Goal: Information Seeking & Learning: Learn about a topic

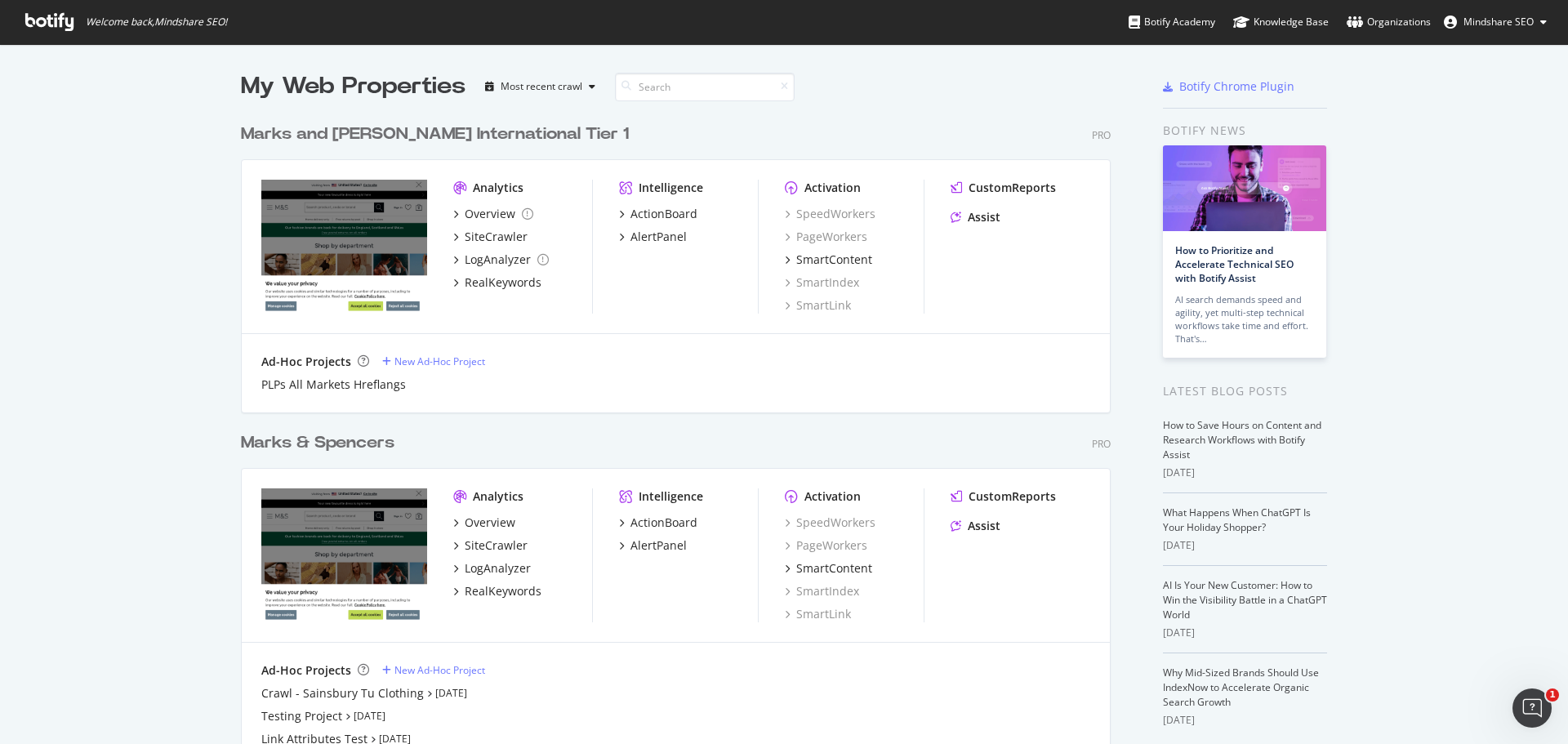
scroll to position [77, 0]
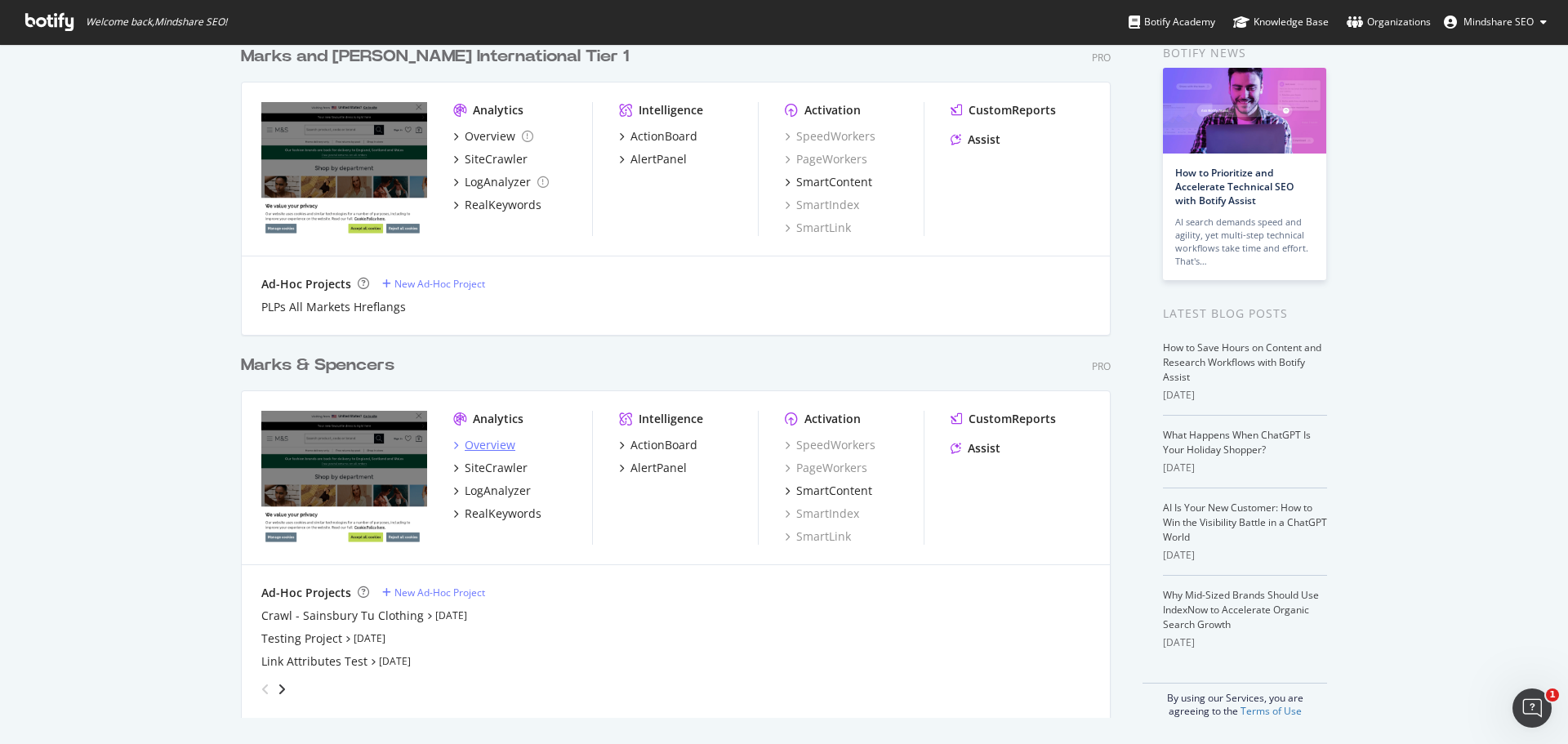
click at [489, 446] on div "Overview" at bounding box center [489, 445] width 50 height 17
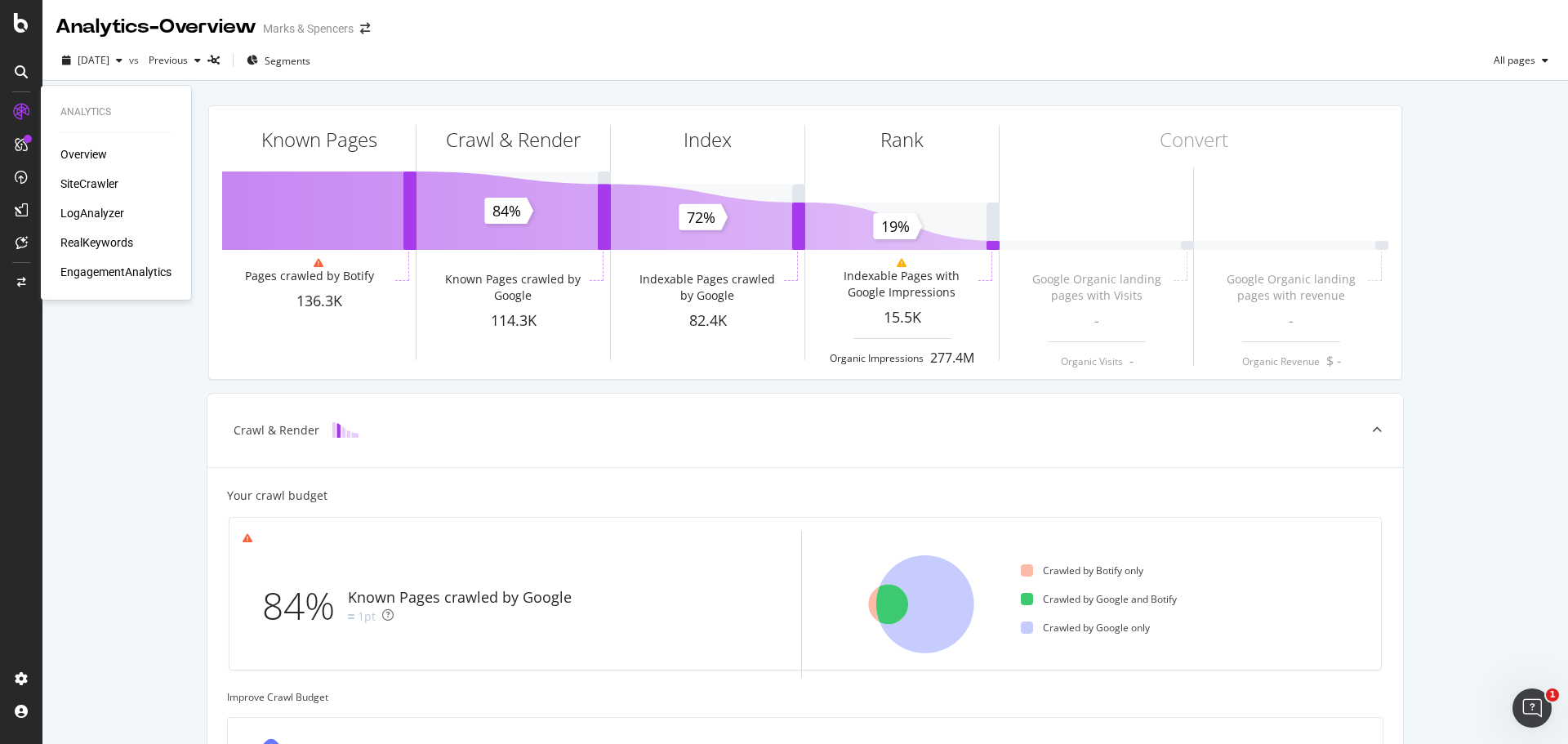
click at [96, 186] on div "SiteCrawler" at bounding box center [89, 184] width 58 height 17
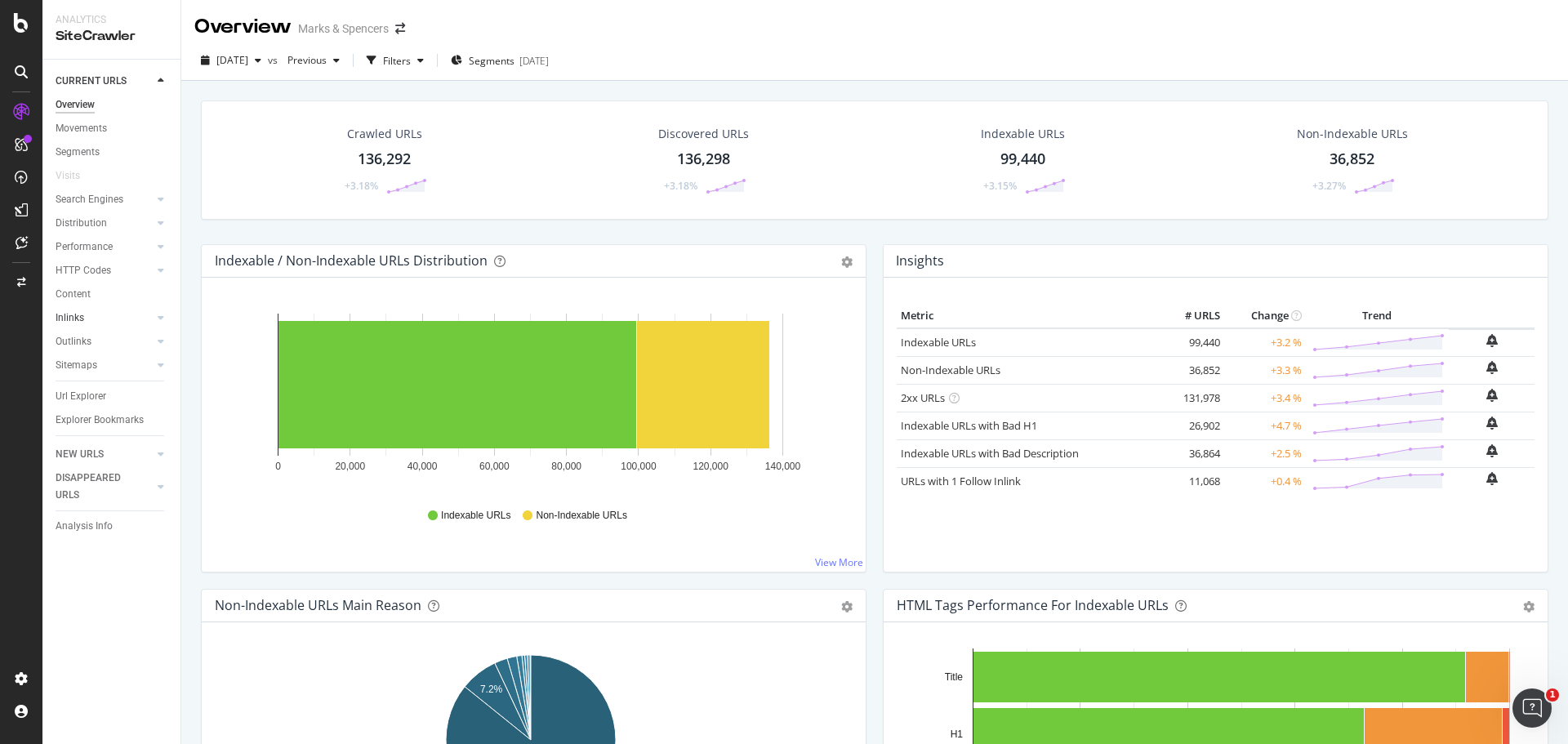
click at [117, 312] on link "Inlinks" at bounding box center [104, 318] width 97 height 17
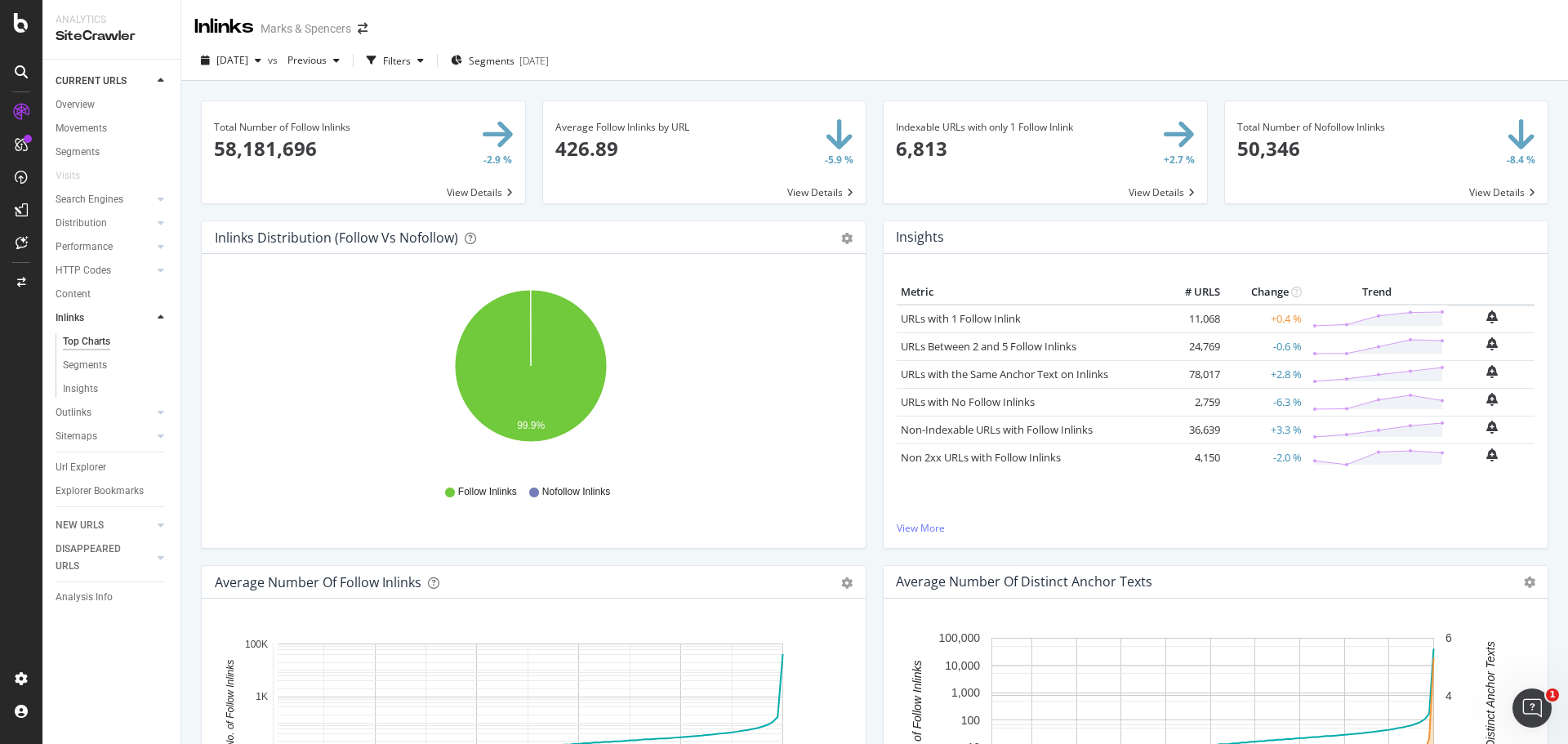
click at [470, 183] on span at bounding box center [364, 153] width 324 height 102
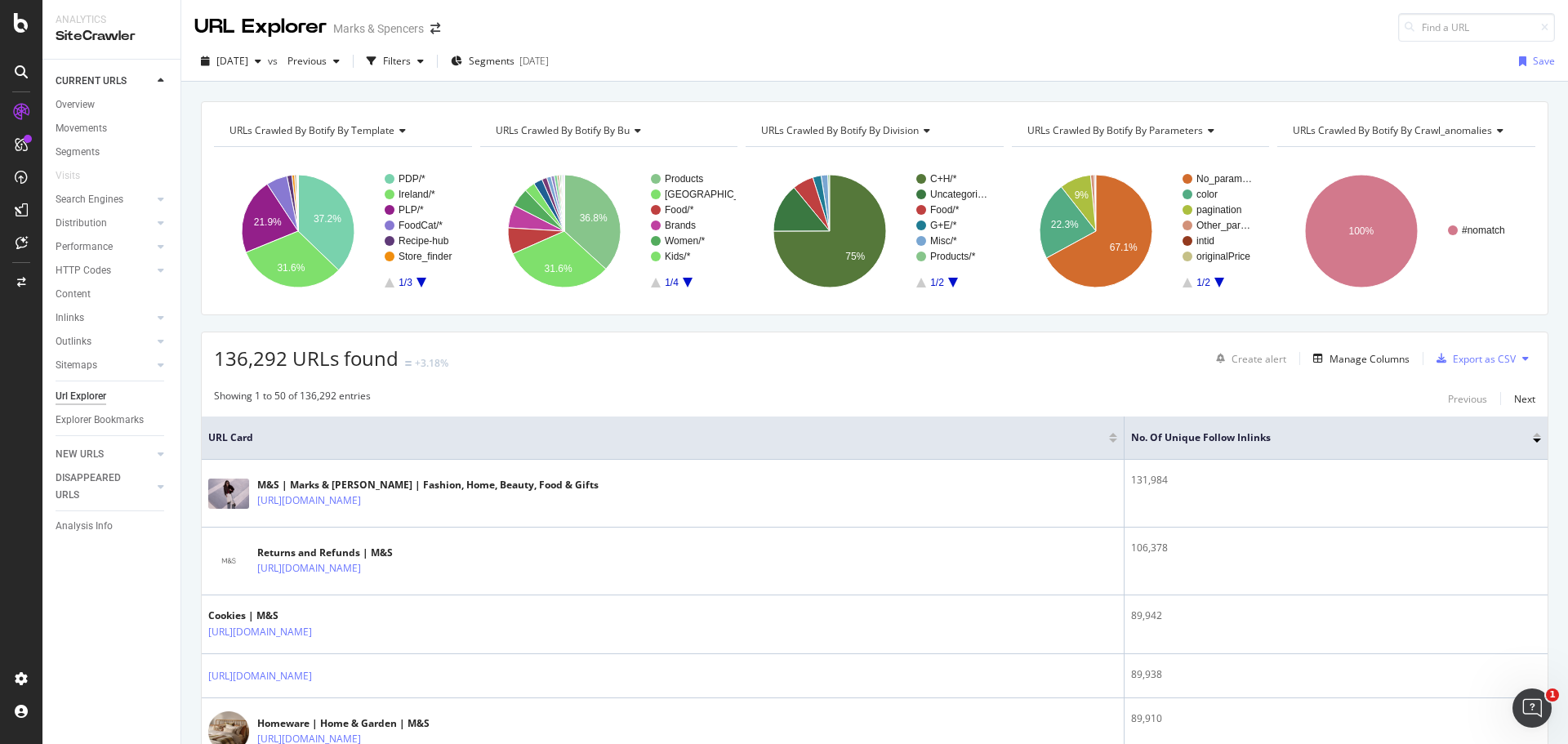
click at [329, 124] on span "URLs Crawled By Botify By template" at bounding box center [312, 130] width 165 height 14
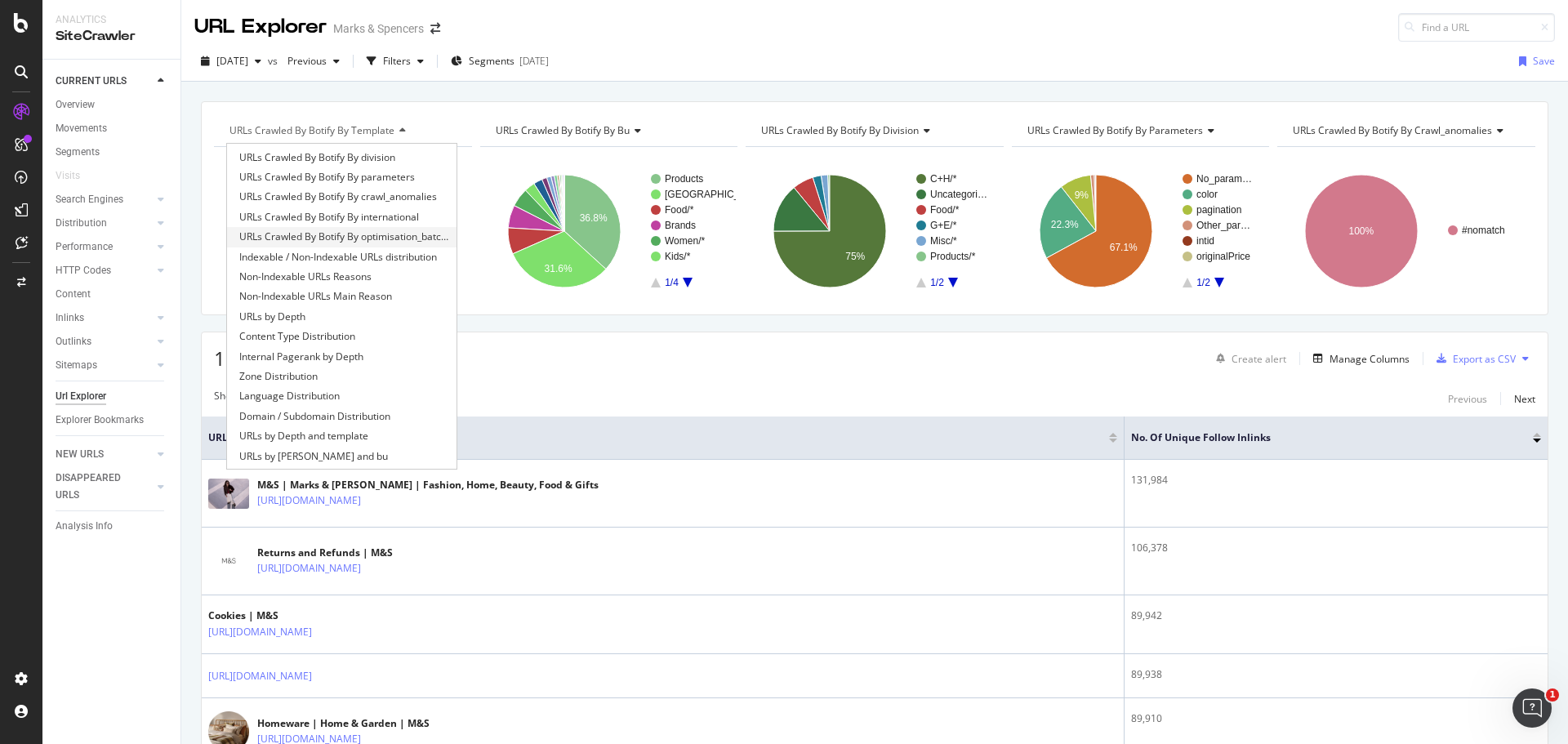
scroll to position [57, 0]
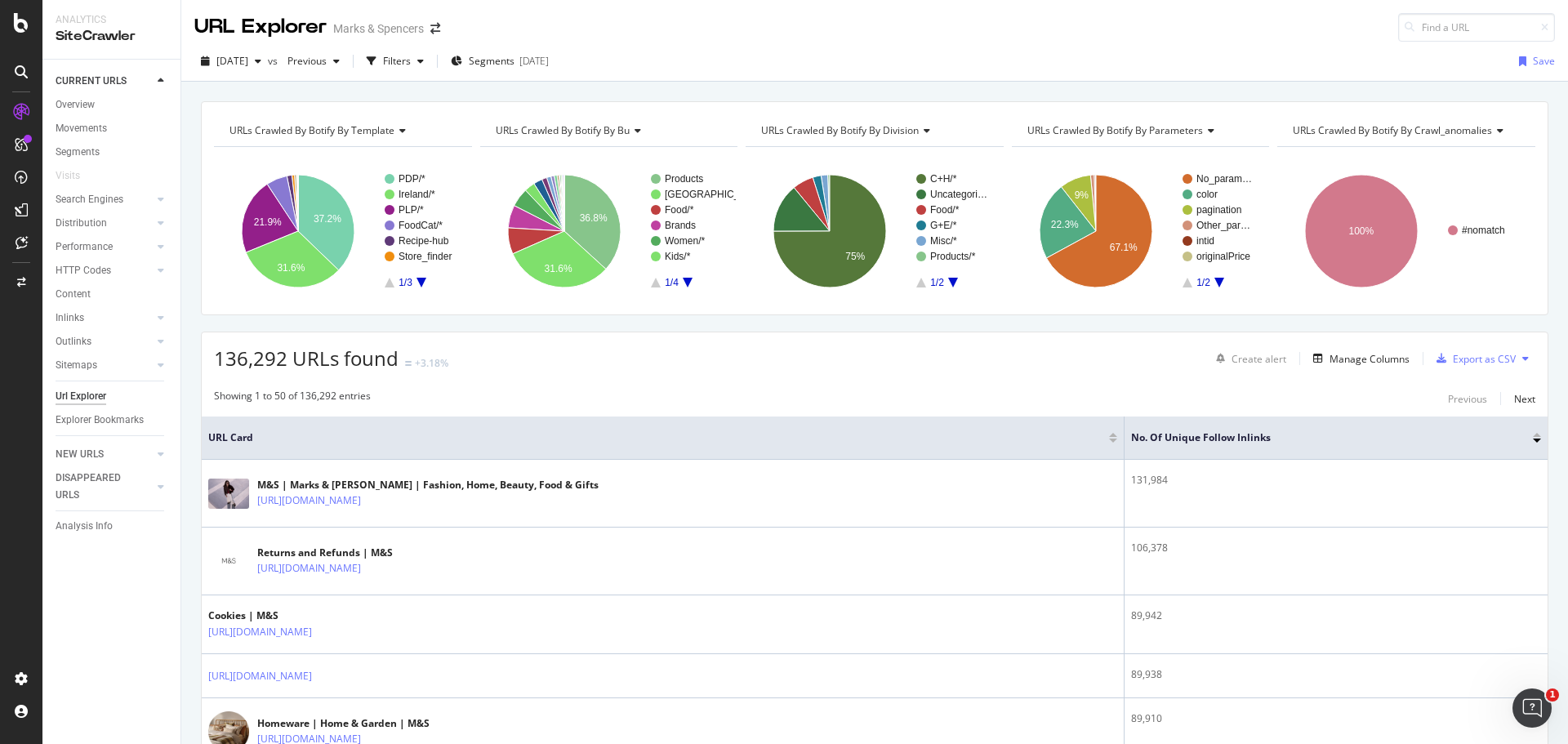
click at [701, 52] on div "[DATE] vs Previous Filters Segments [DATE] Save" at bounding box center [875, 64] width 1387 height 33
click at [421, 283] on icon "A chart." at bounding box center [422, 282] width 10 height 10
click at [403, 123] on div "URLs Crawled By Botify By template" at bounding box center [342, 130] width 231 height 26
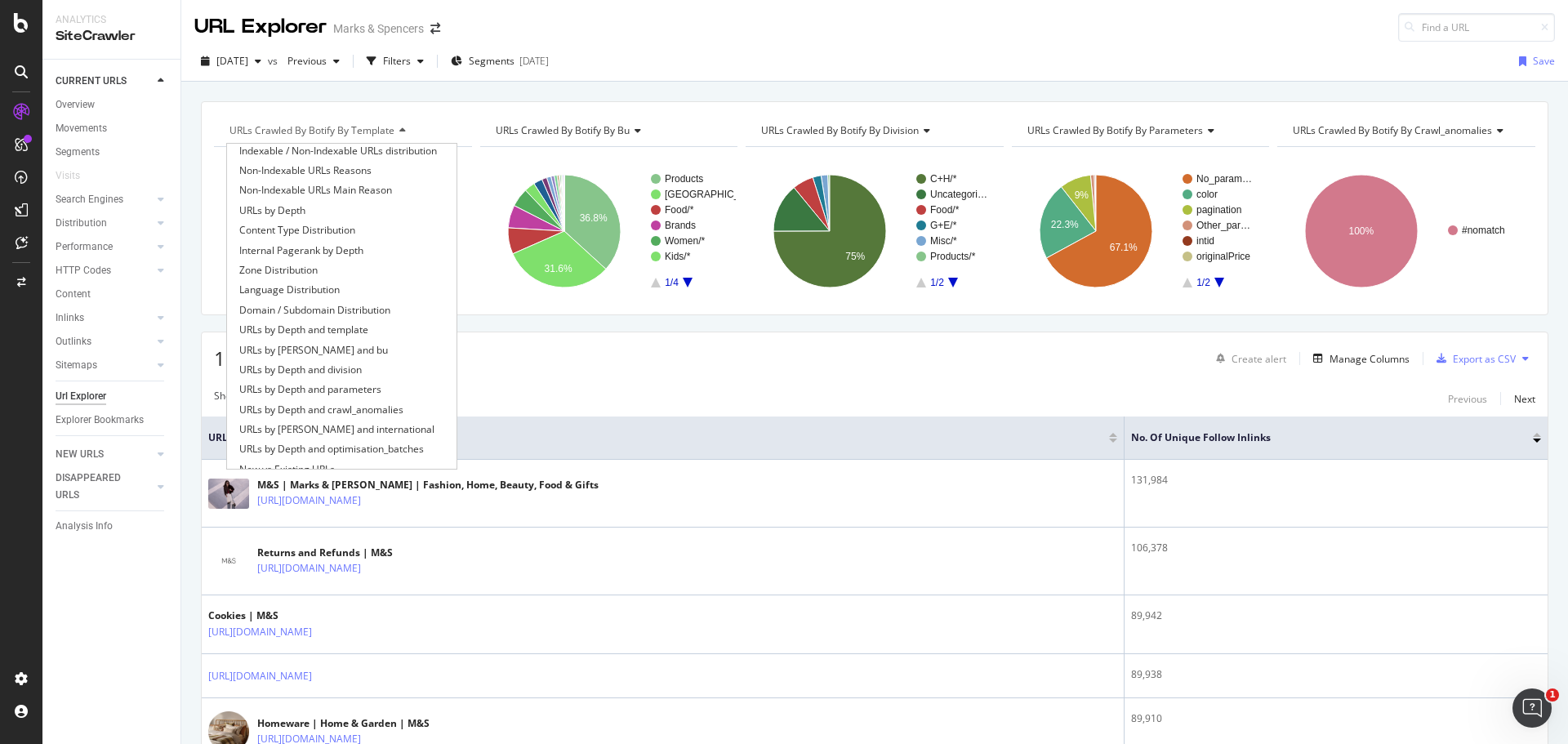
scroll to position [0, 0]
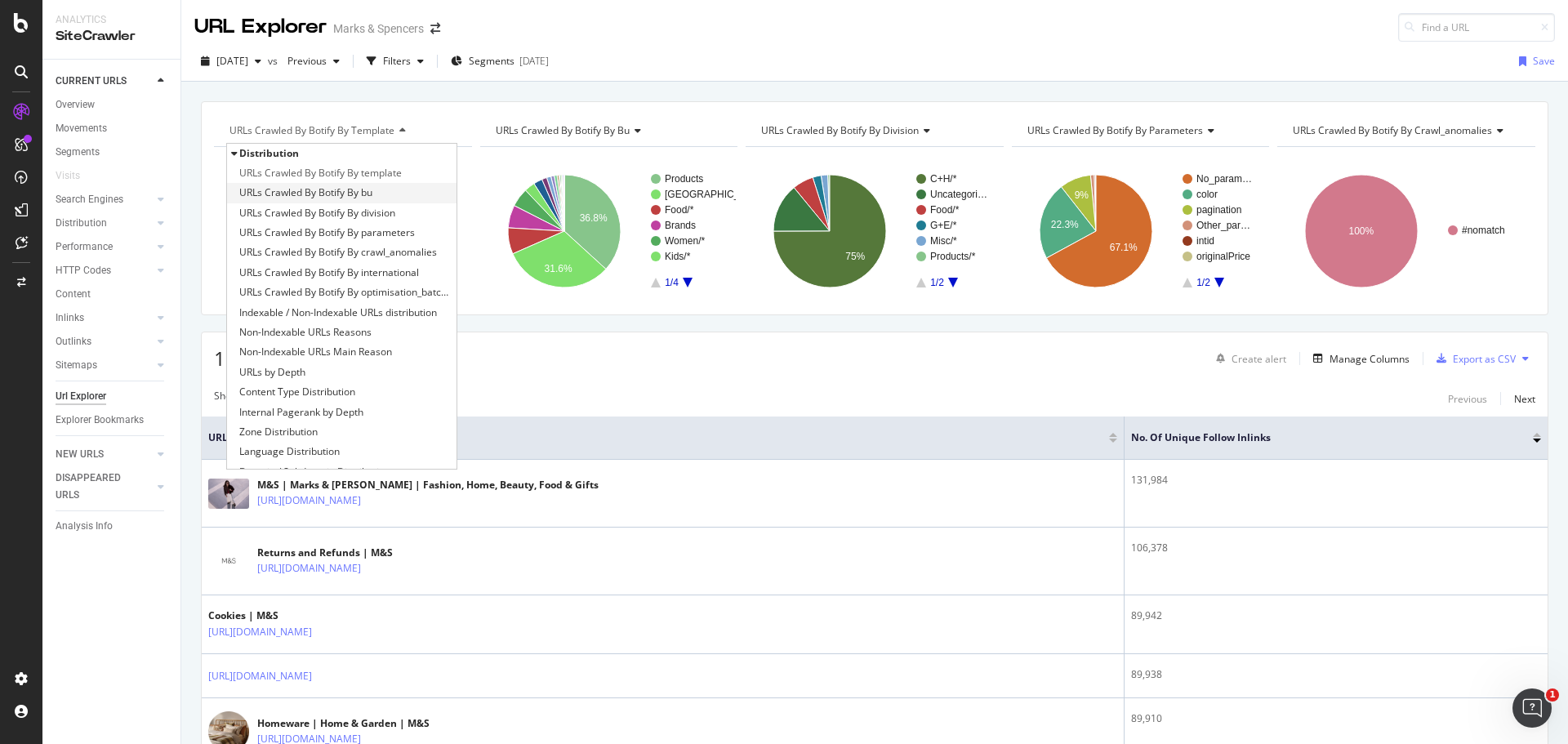
click at [362, 195] on span "URLs Crawled By Botify By bu" at bounding box center [305, 193] width 133 height 17
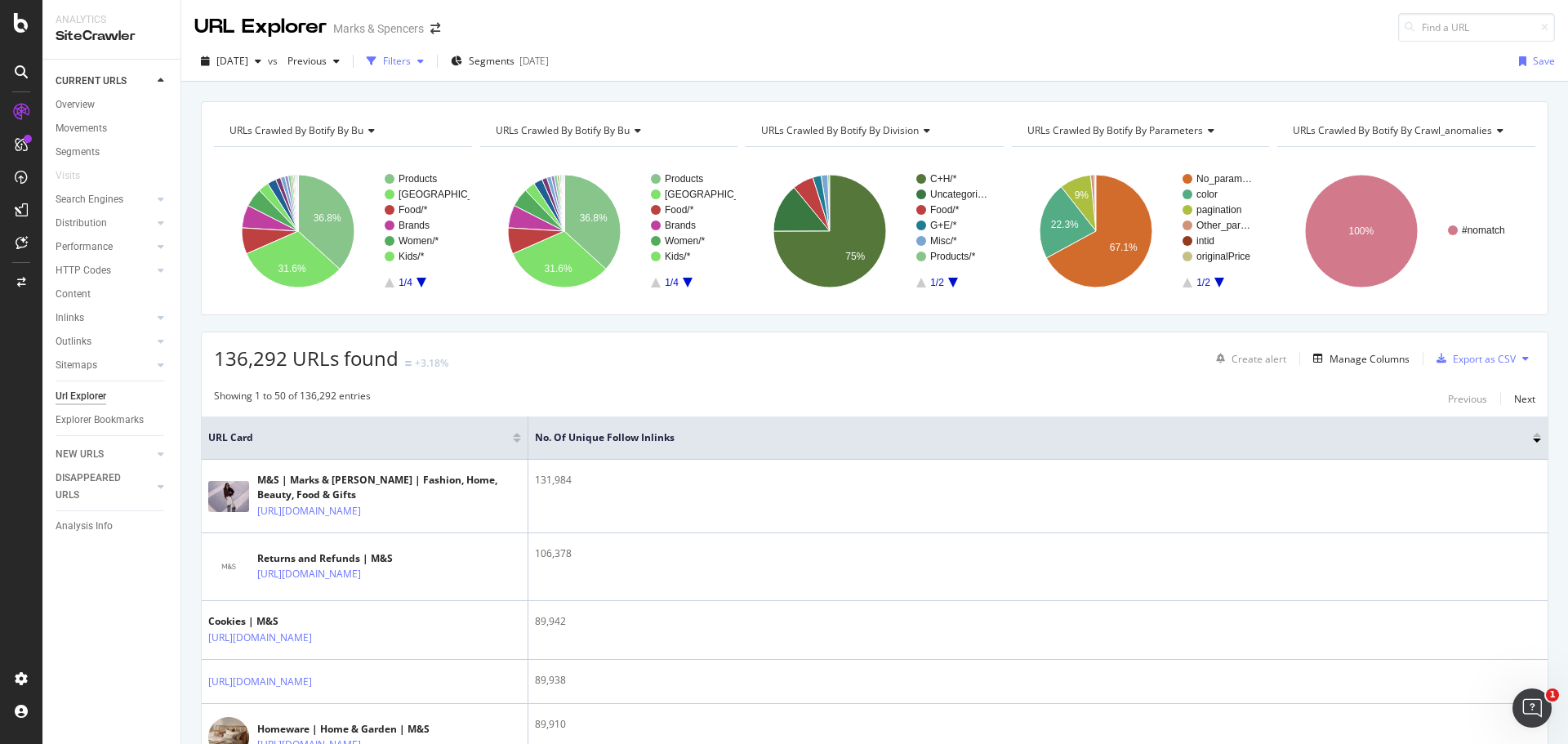
click at [410, 61] on div "Filters" at bounding box center [397, 60] width 28 height 14
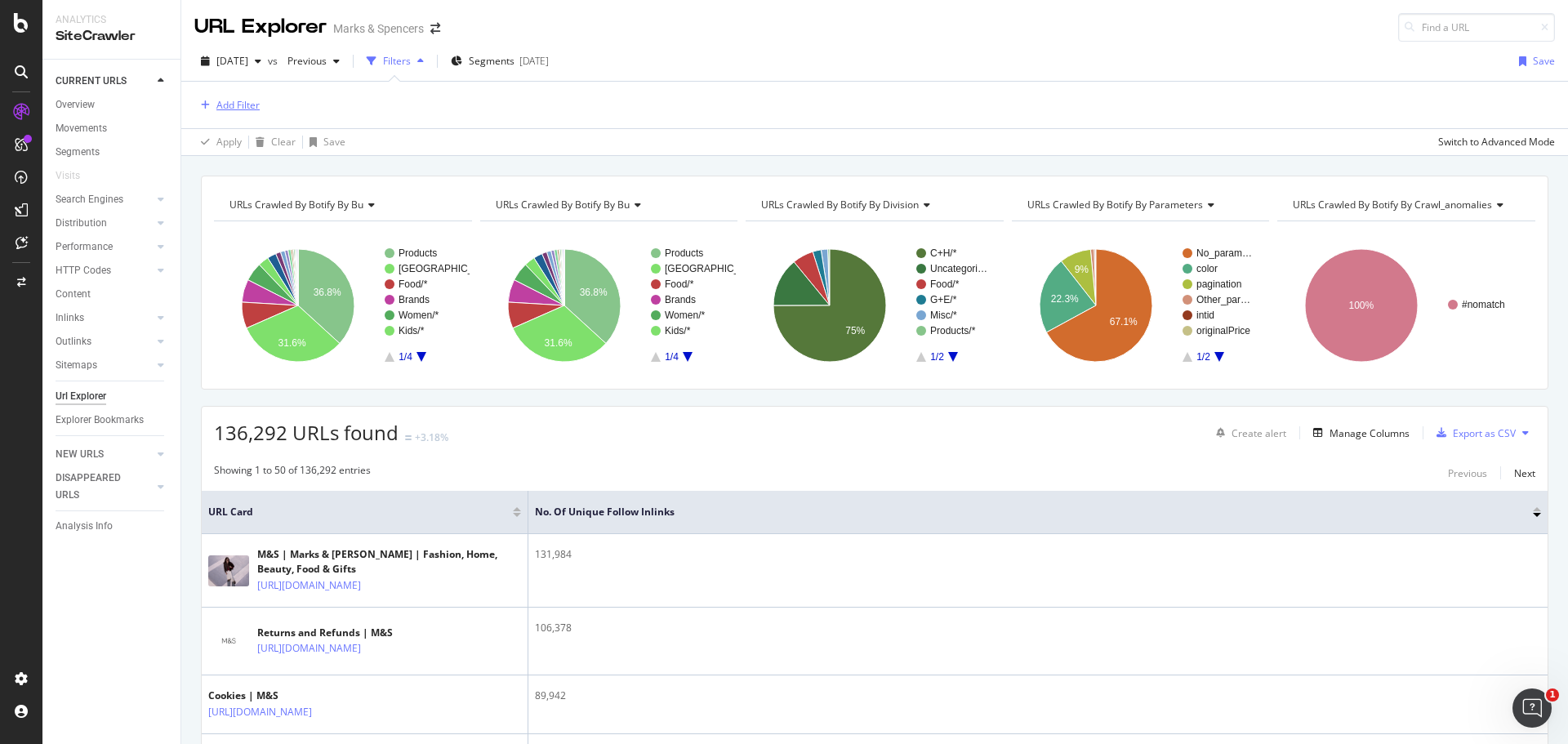
click at [232, 109] on div "Add Filter" at bounding box center [238, 104] width 44 height 14
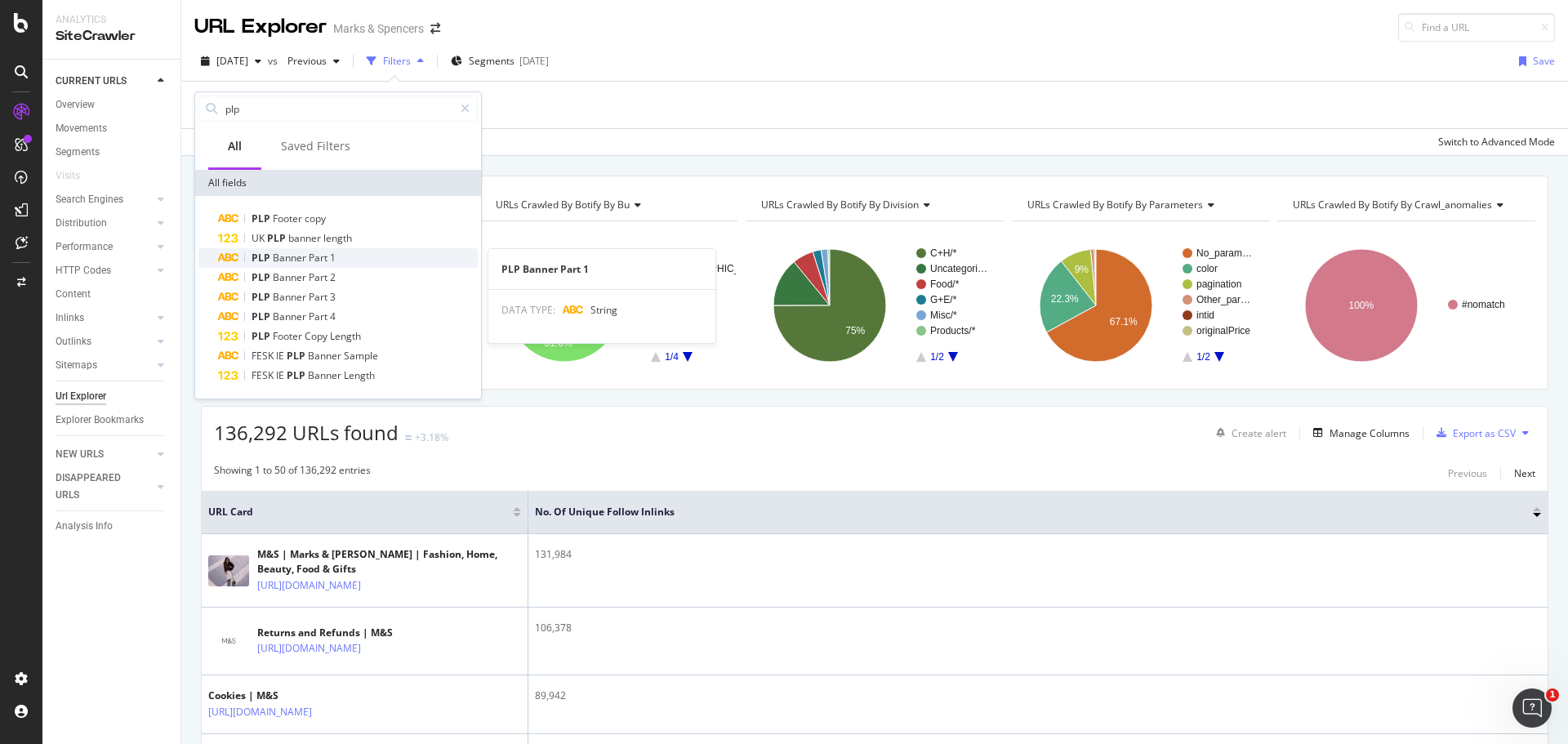
type input "plp"
click at [337, 256] on div "PLP Banner Part 1" at bounding box center [347, 258] width 260 height 20
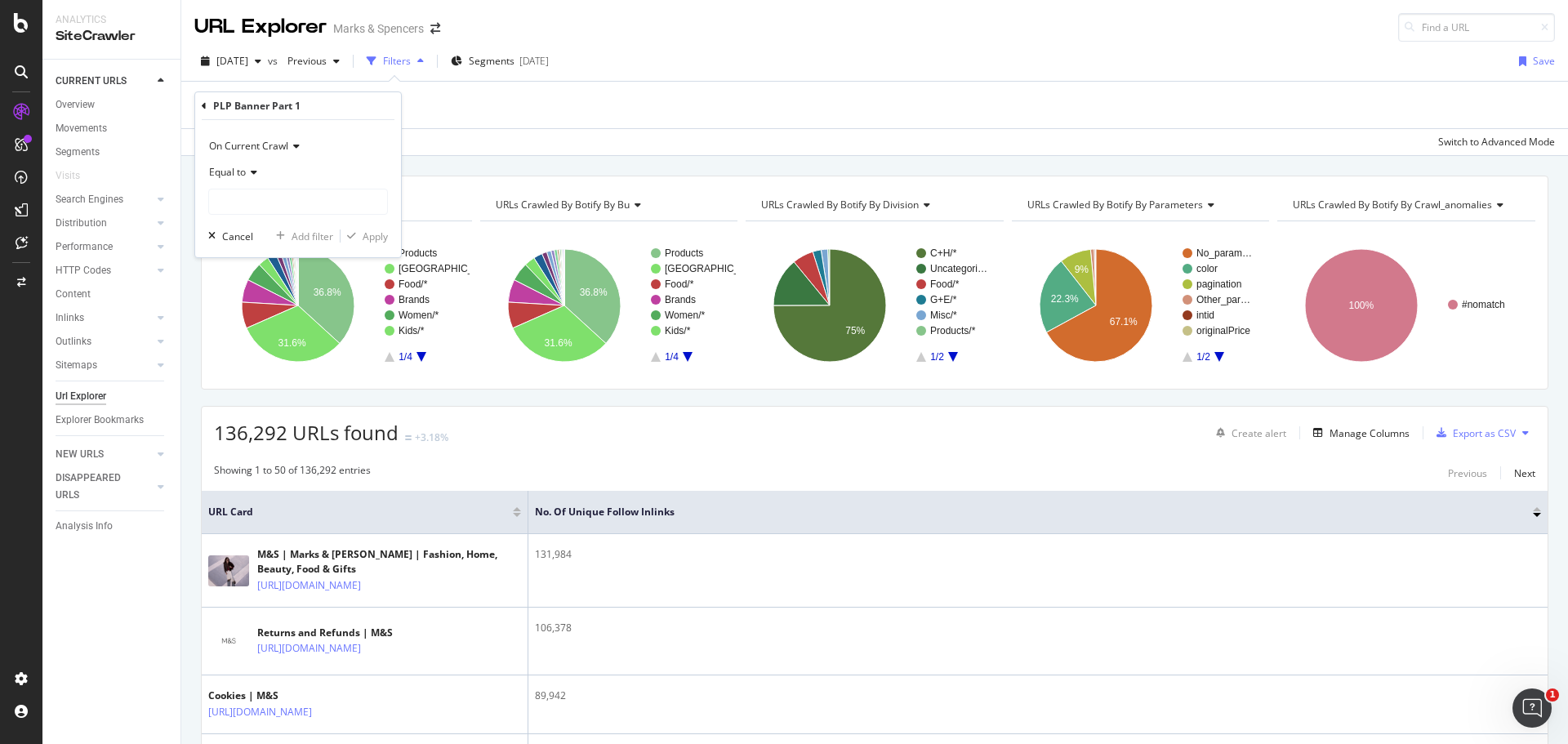
click at [203, 105] on icon at bounding box center [204, 106] width 5 height 10
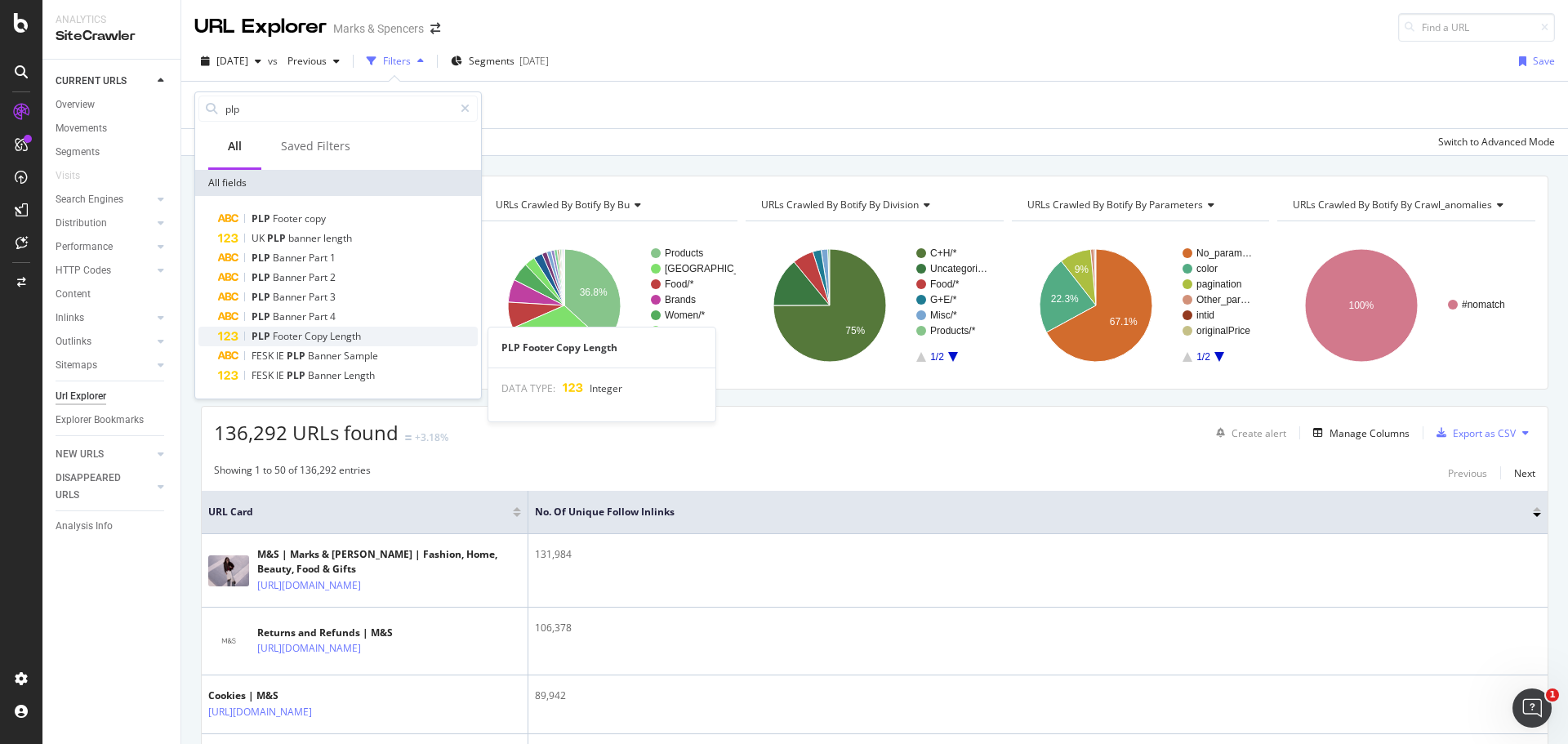
click at [408, 343] on div "PLP Footer Copy Length" at bounding box center [347, 336] width 260 height 20
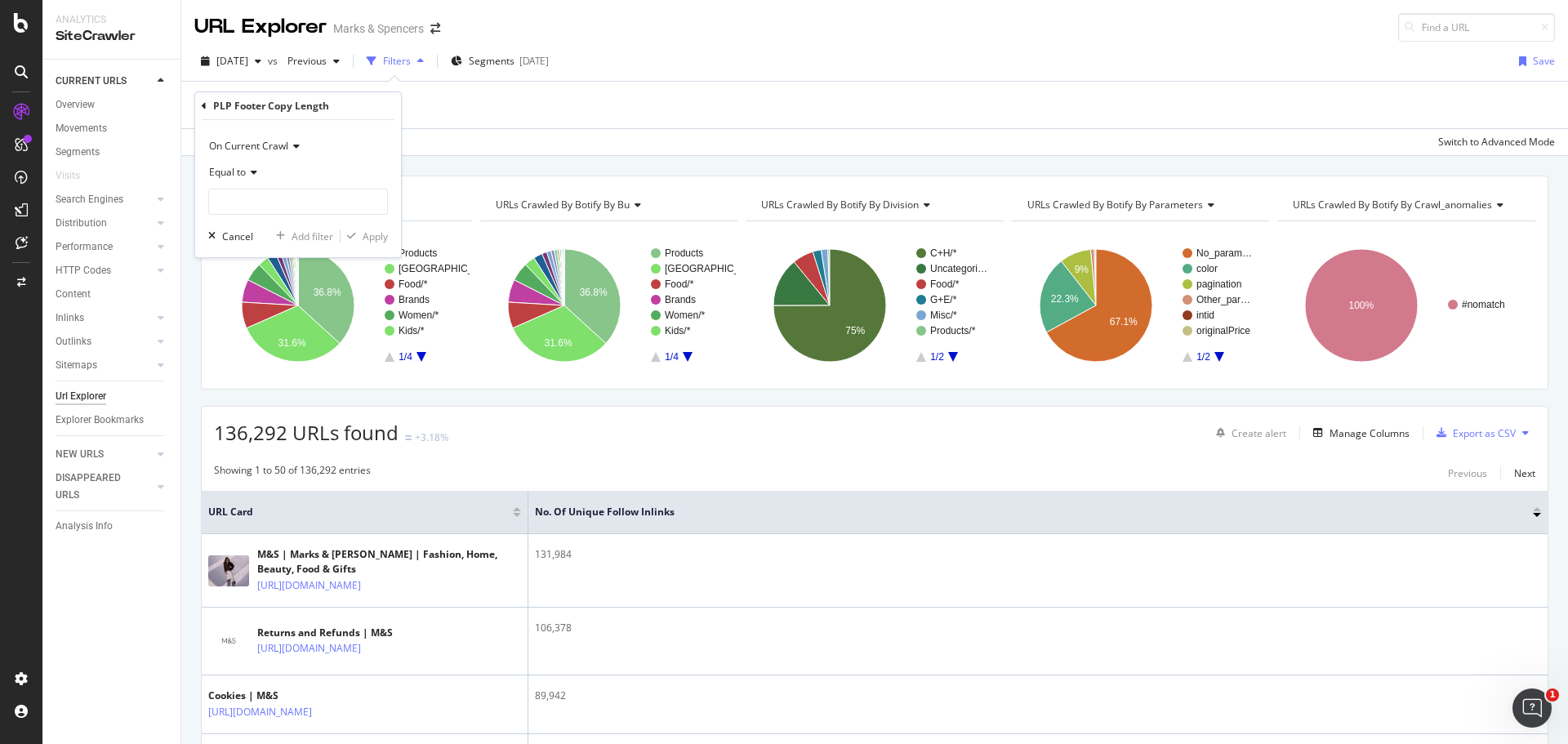
click at [215, 166] on span "Equal to" at bounding box center [227, 171] width 36 height 14
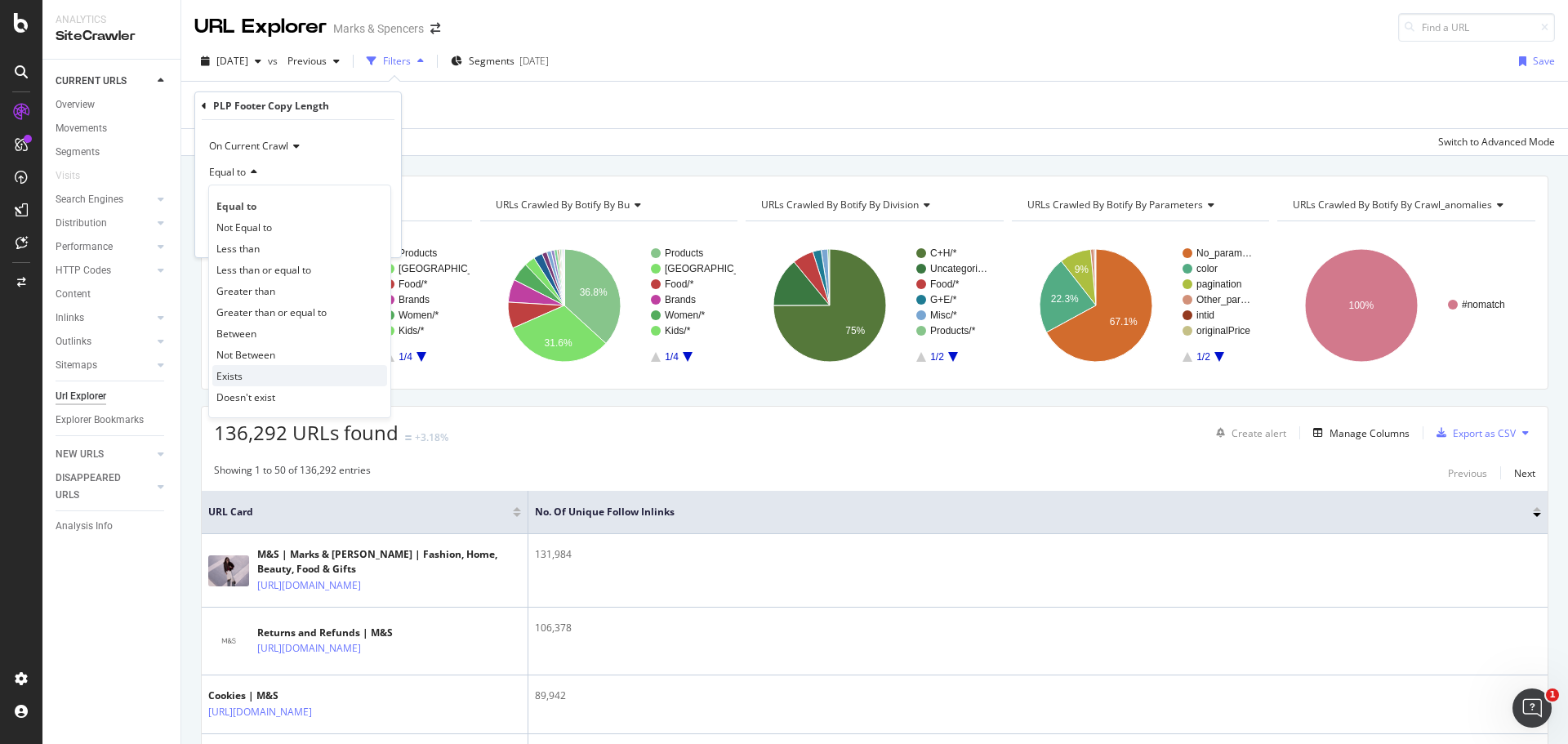
click at [264, 370] on div "Exists" at bounding box center [300, 375] width 175 height 21
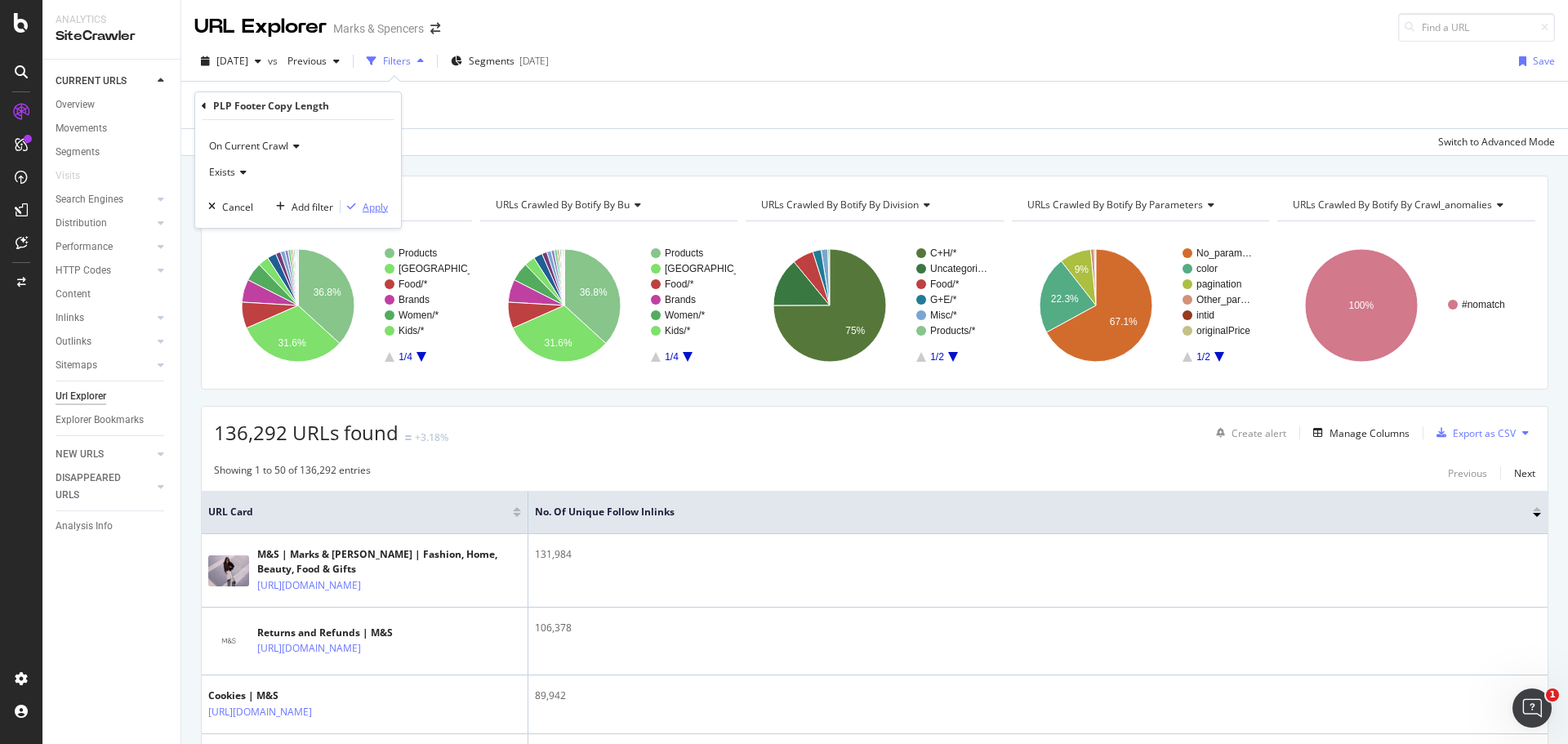
click at [351, 204] on icon "button" at bounding box center [352, 206] width 9 height 10
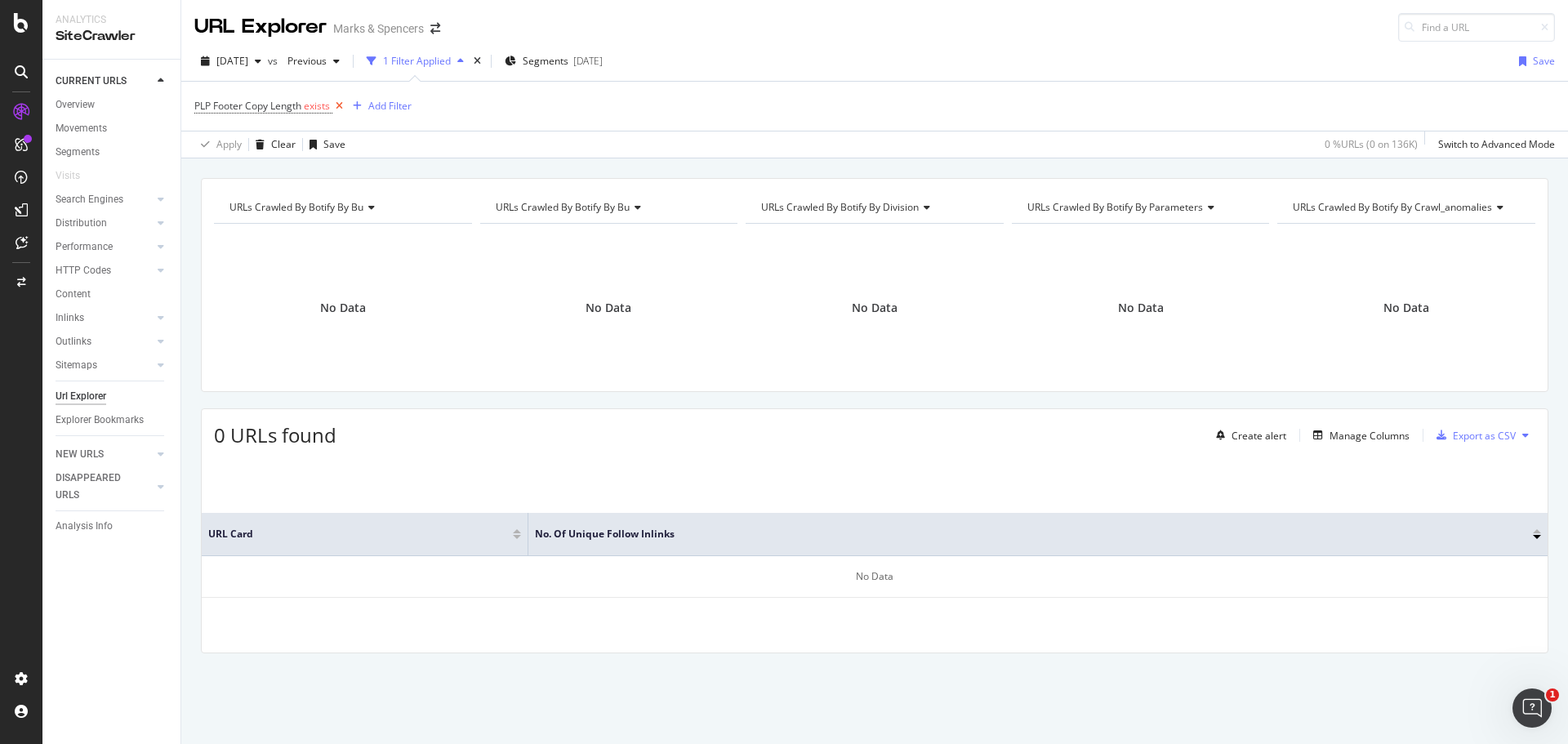
click at [337, 107] on icon at bounding box center [339, 106] width 14 height 17
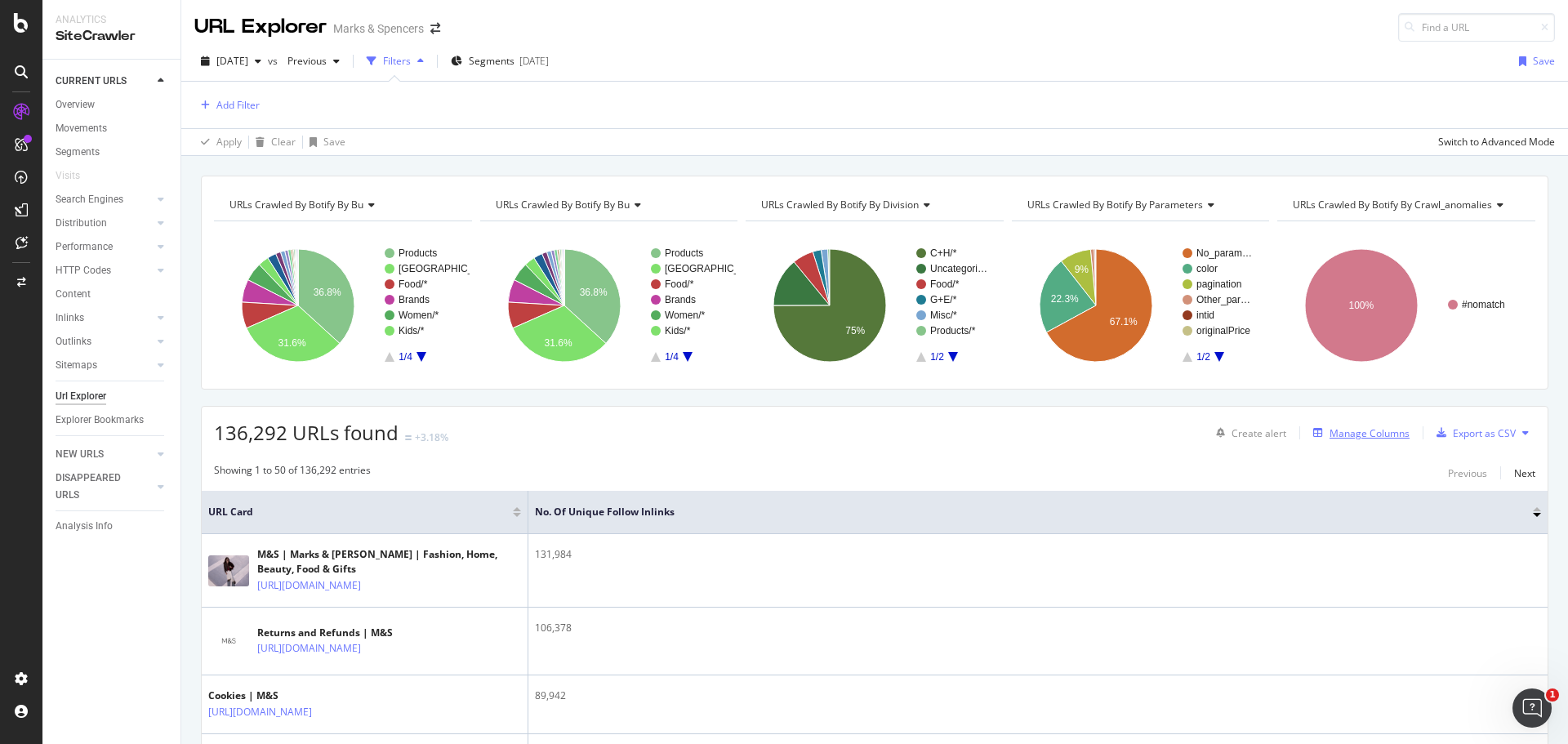
click at [1373, 439] on div "Manage Columns" at bounding box center [1370, 432] width 80 height 14
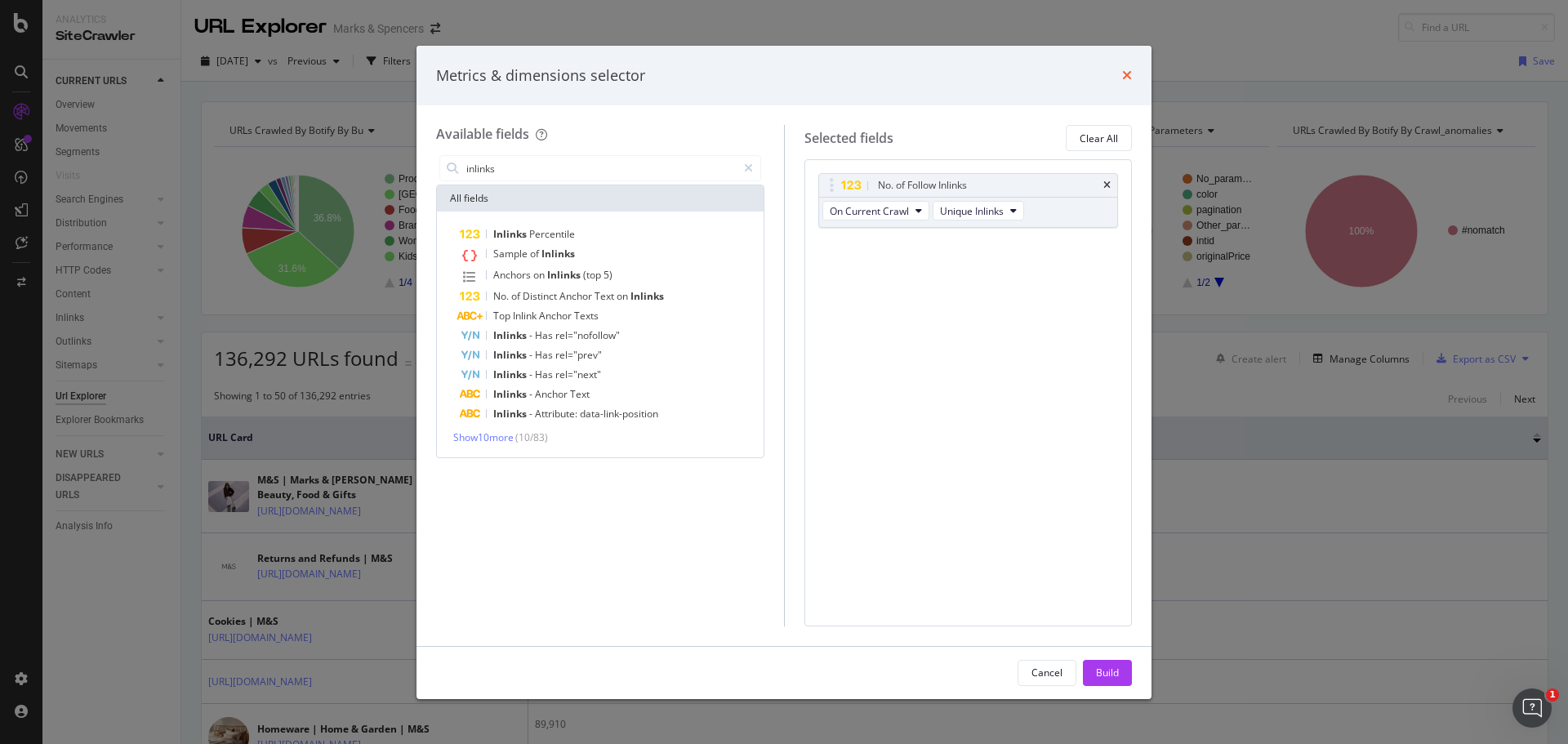
type input "inlinks"
click at [1127, 71] on icon "times" at bounding box center [1127, 75] width 10 height 13
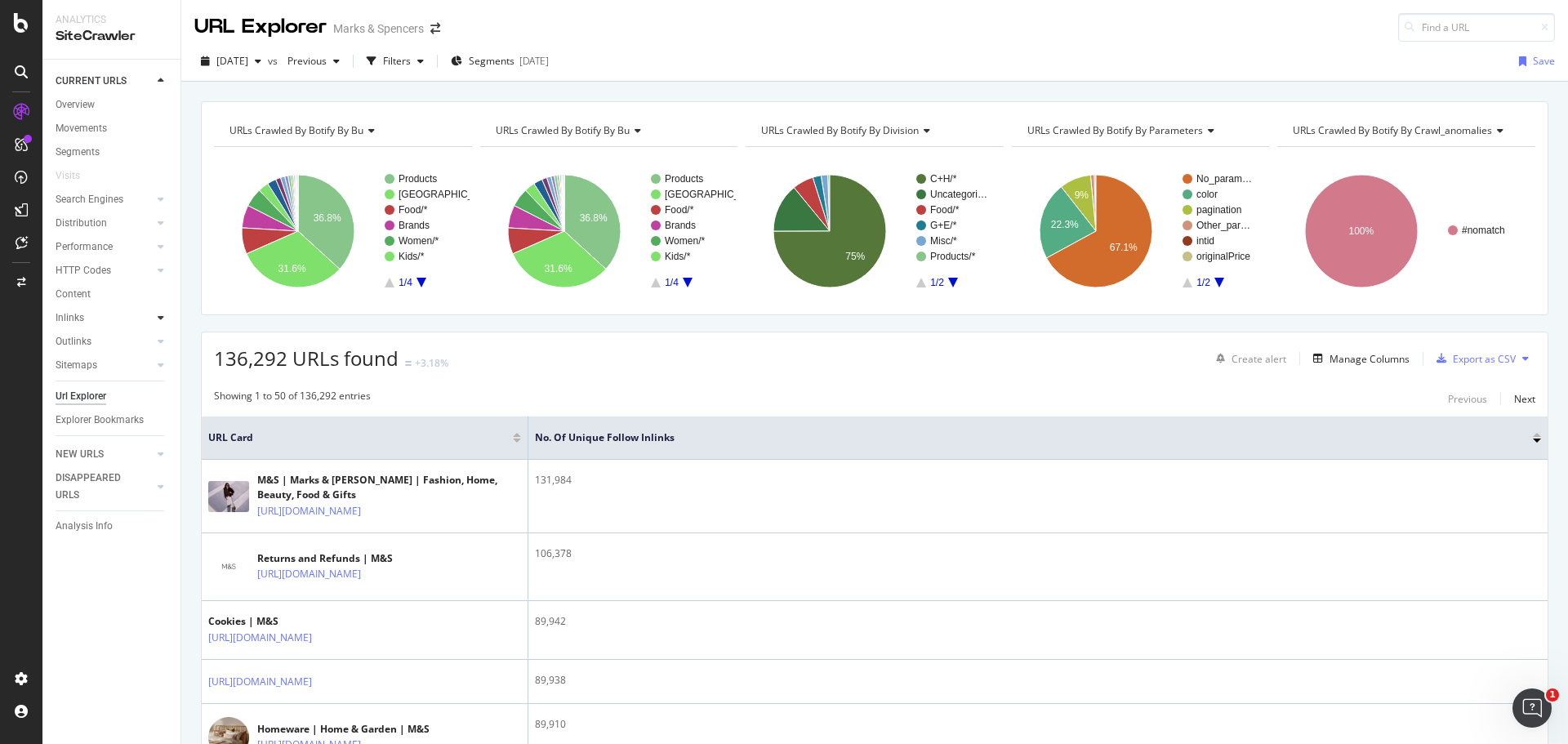
click at [154, 316] on div at bounding box center [161, 318] width 17 height 17
click at [680, 41] on div "URL Explorer Marks & Spencers" at bounding box center [875, 20] width 1387 height 42
click at [418, 282] on rect "A chart." at bounding box center [421, 231] width 73 height 113
click at [944, 282] on rect "A chart." at bounding box center [953, 231] width 73 height 113
click at [899, 132] on span "URLs Crawled By Botify By division" at bounding box center [839, 130] width 157 height 14
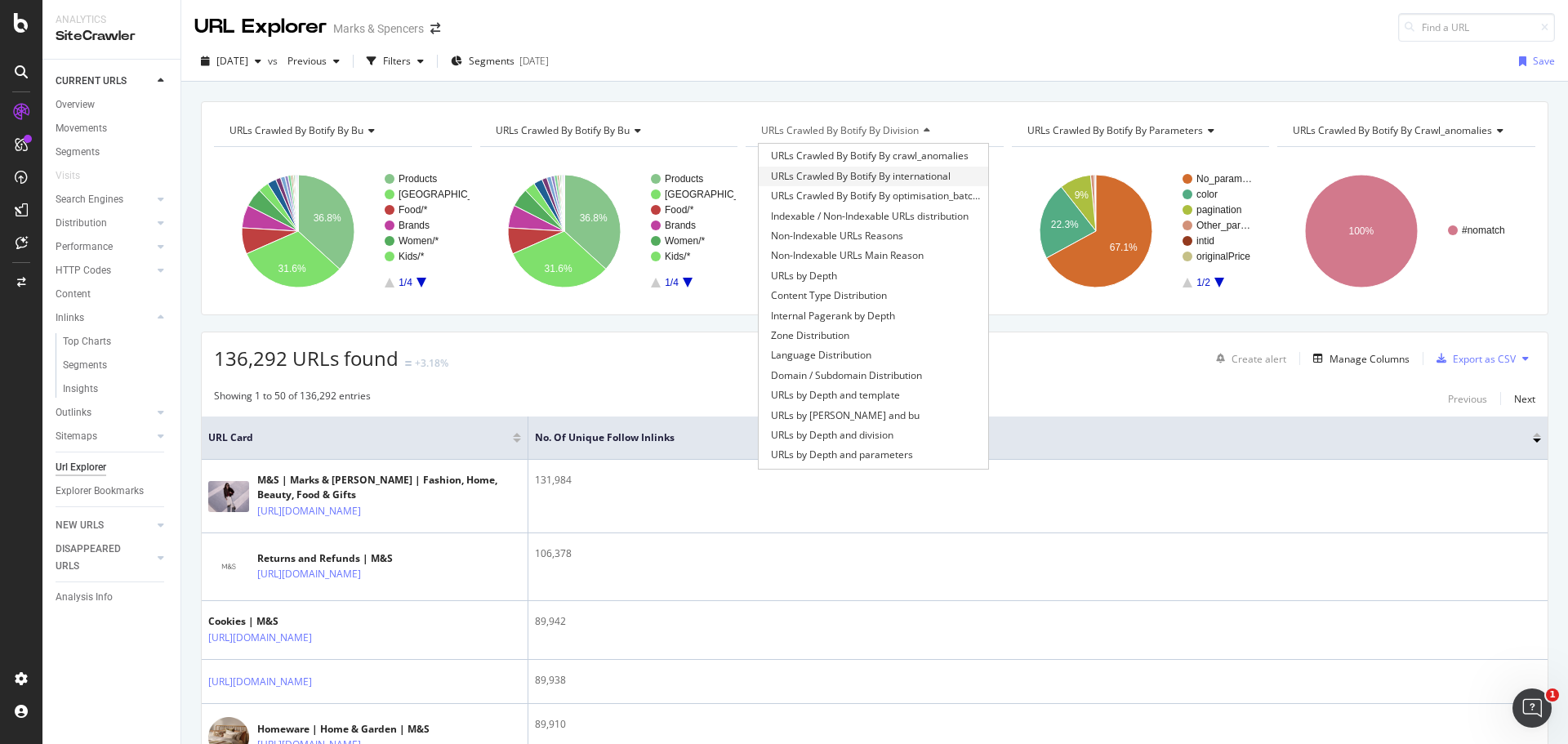
scroll to position [99, 0]
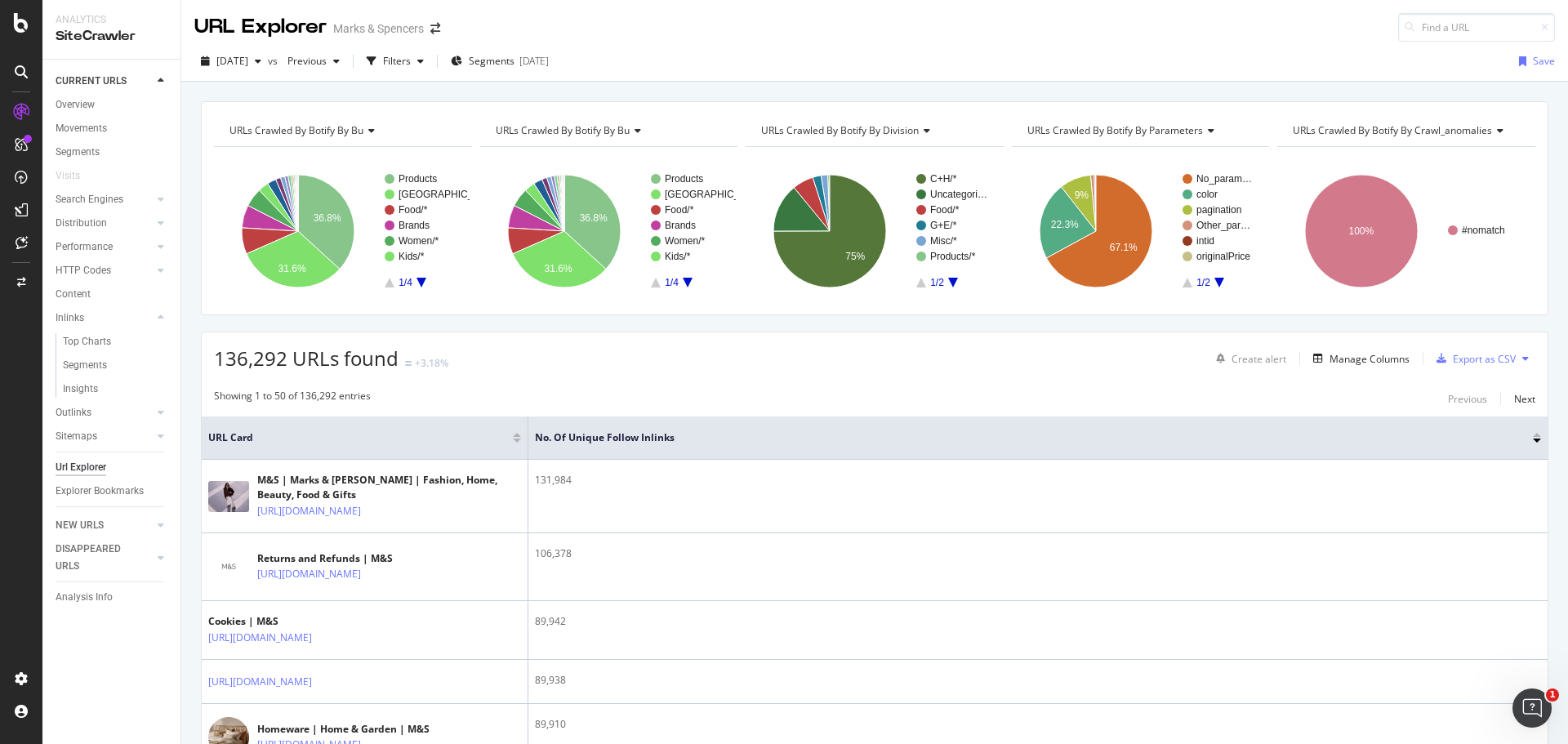
click at [943, 75] on div "[DATE] vs Previous Filters Segments [DATE] Save" at bounding box center [875, 64] width 1387 height 33
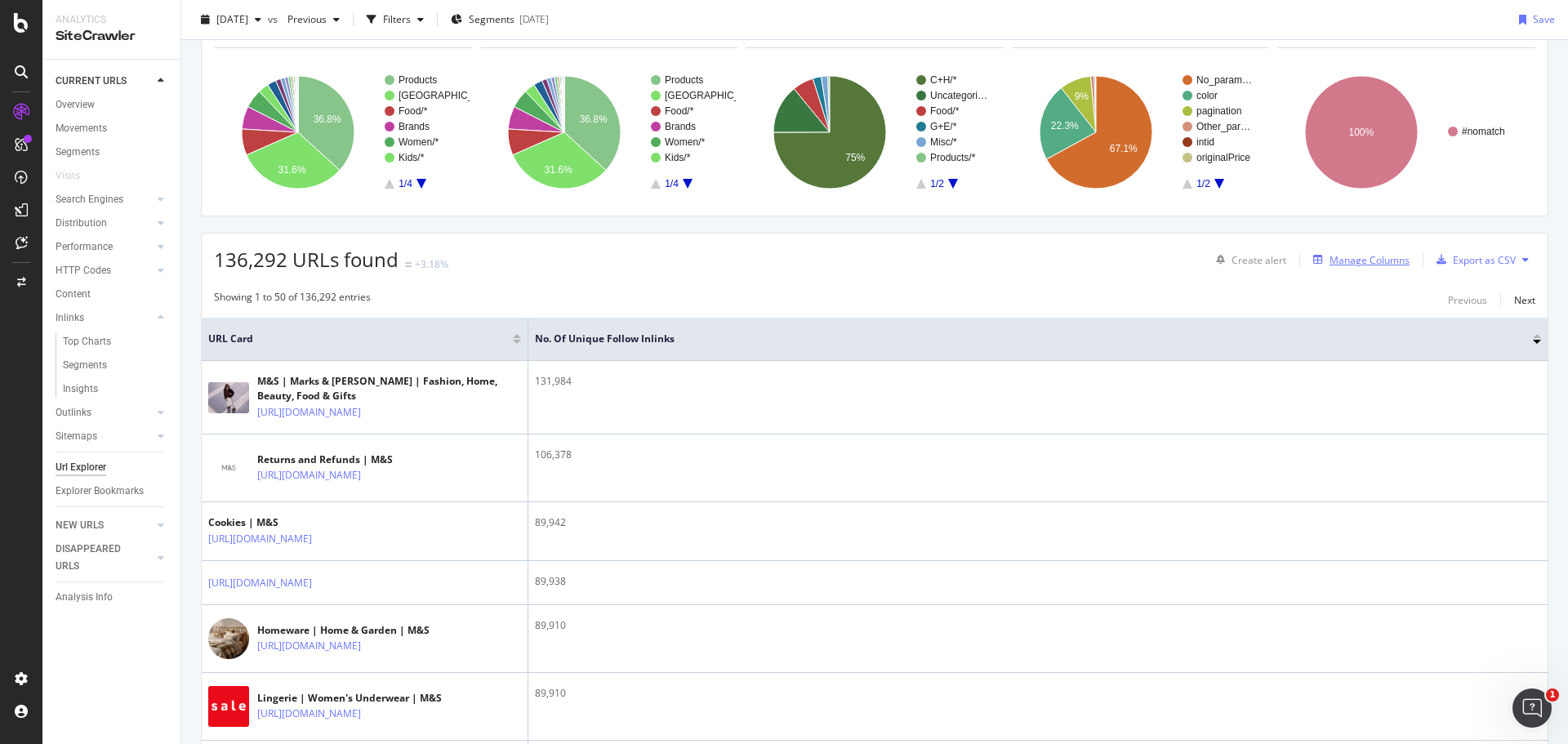
click at [1330, 259] on div "Manage Columns" at bounding box center [1370, 259] width 80 height 14
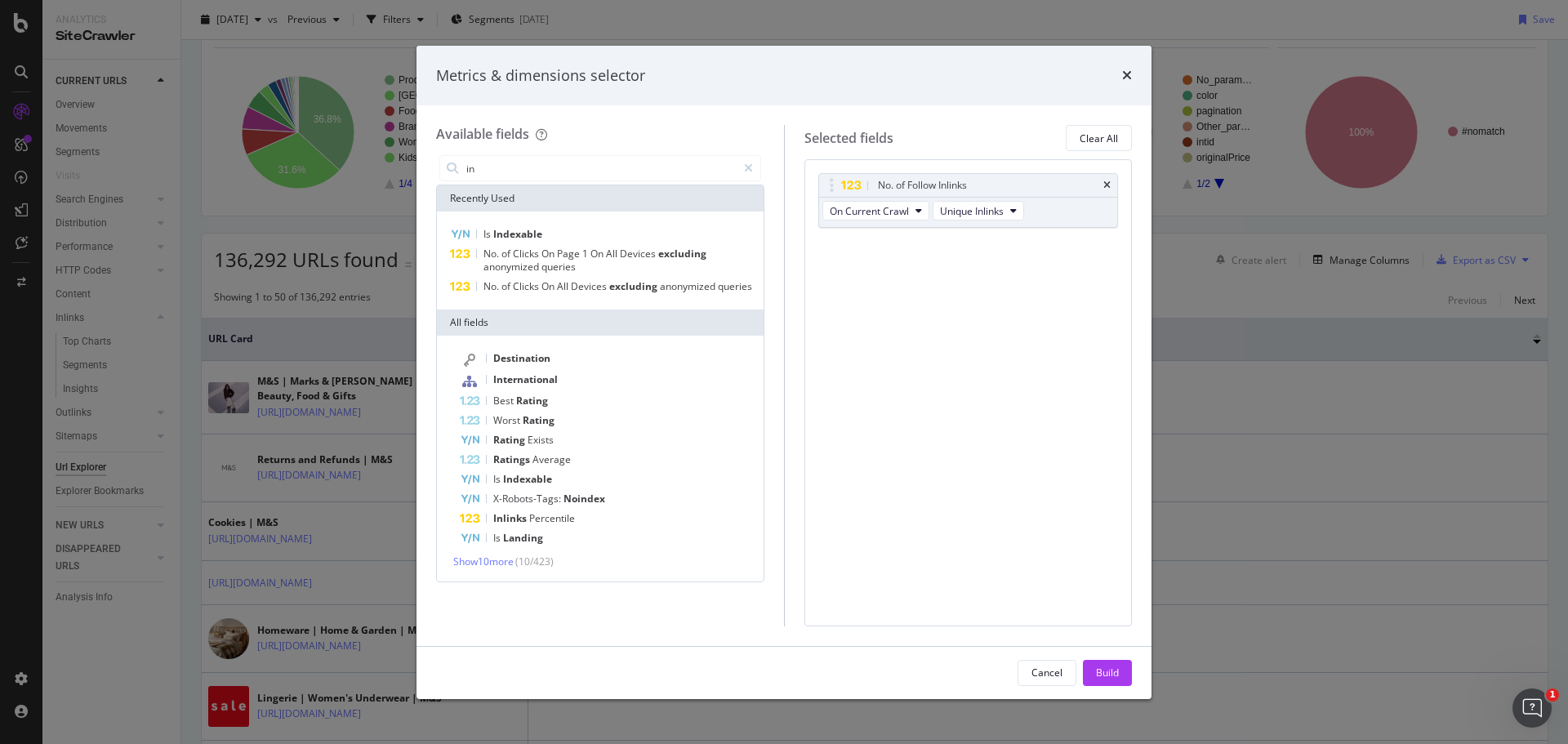
type input "i"
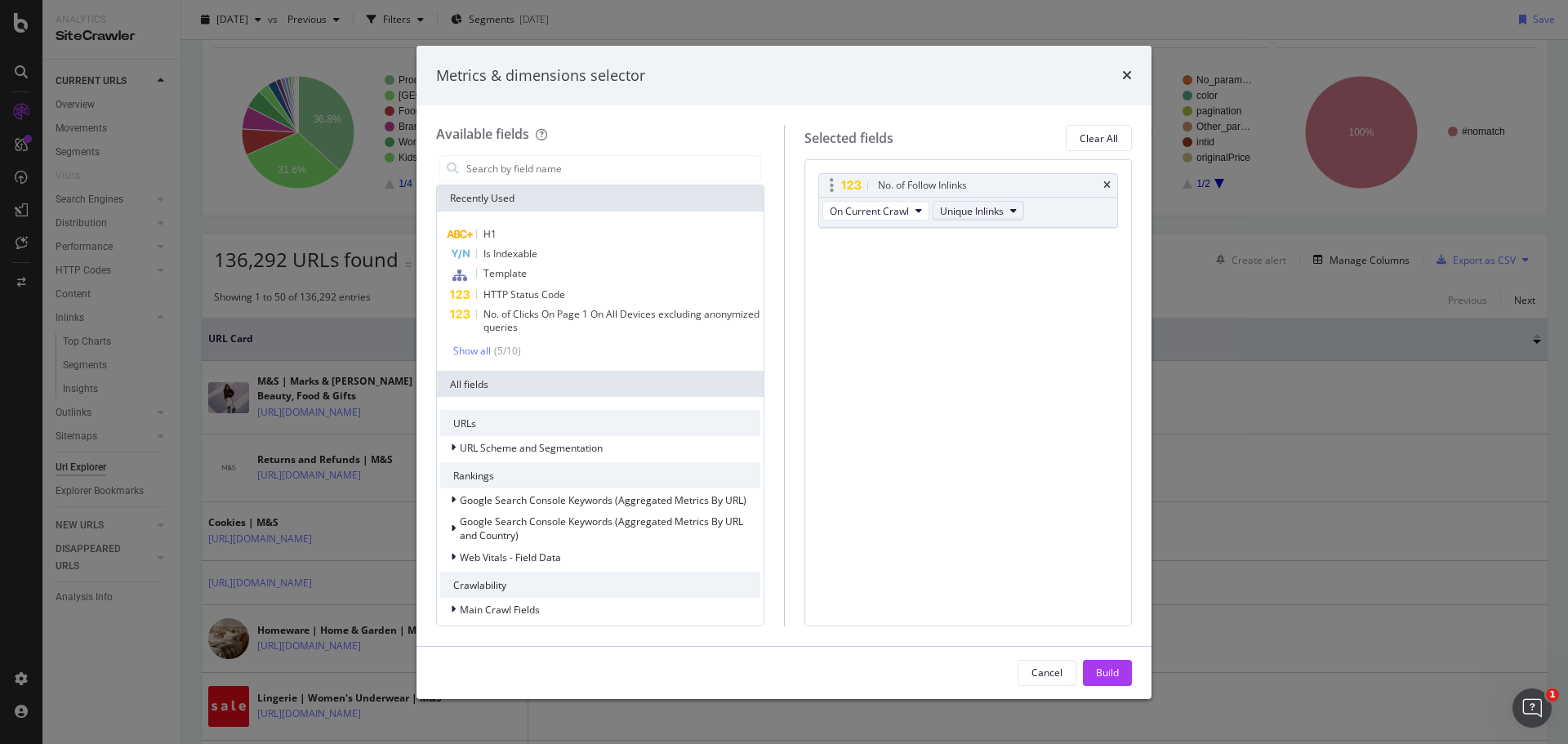
click at [954, 213] on span "Unique Inlinks" at bounding box center [972, 210] width 63 height 14
click at [1128, 71] on icon "times" at bounding box center [1127, 75] width 10 height 13
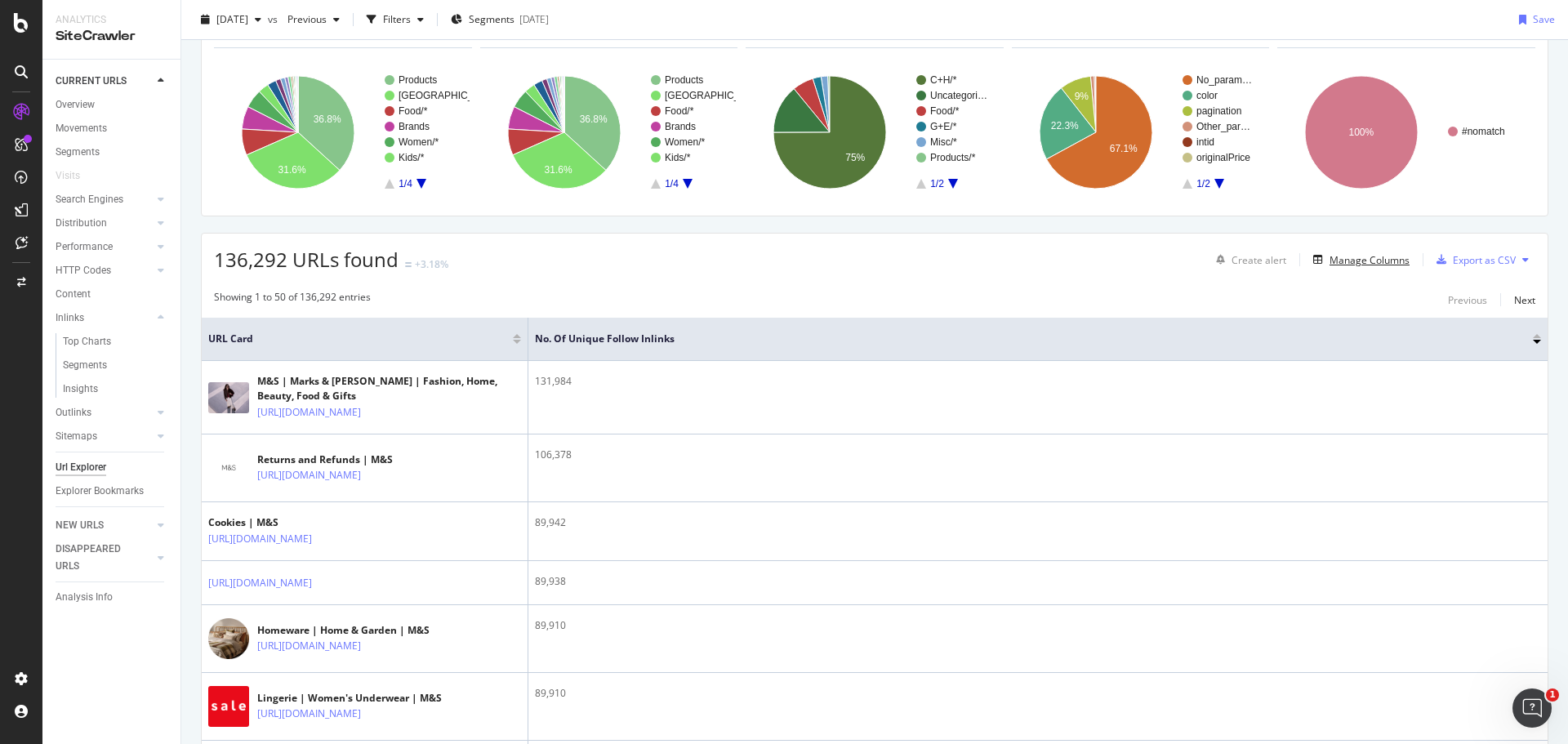
scroll to position [0, 0]
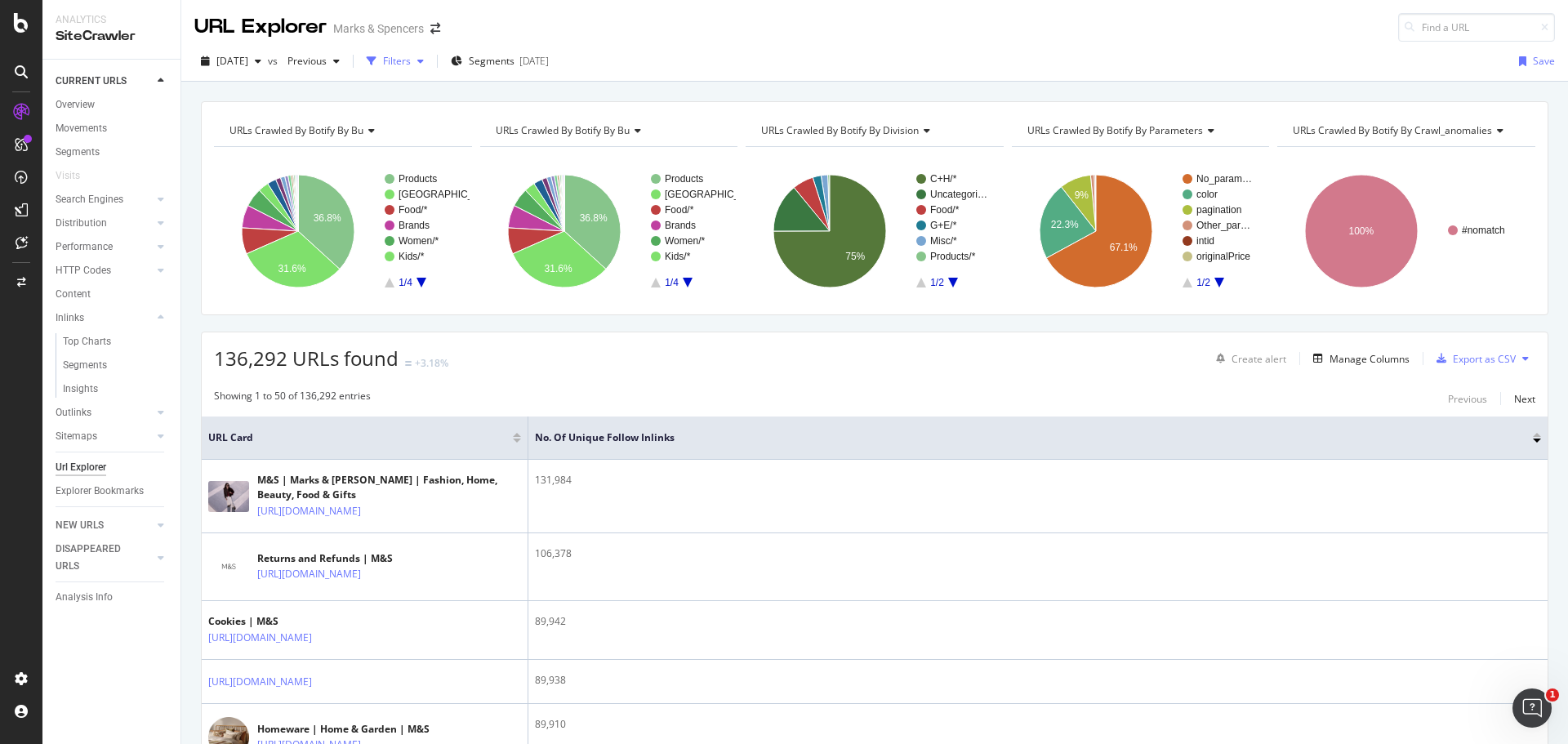
click at [410, 65] on div "Filters" at bounding box center [397, 60] width 28 height 14
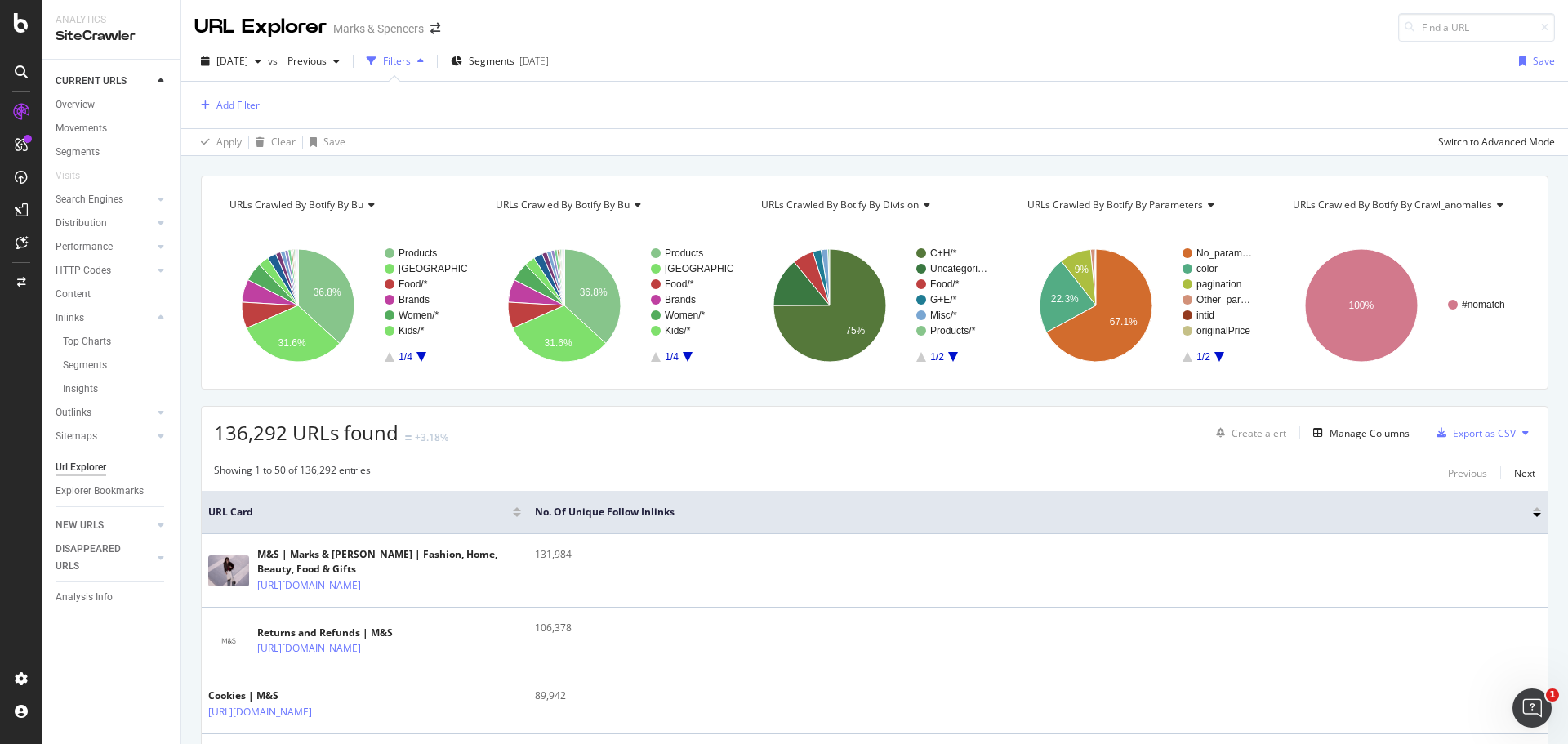
click at [410, 65] on div "Filters" at bounding box center [397, 60] width 28 height 14
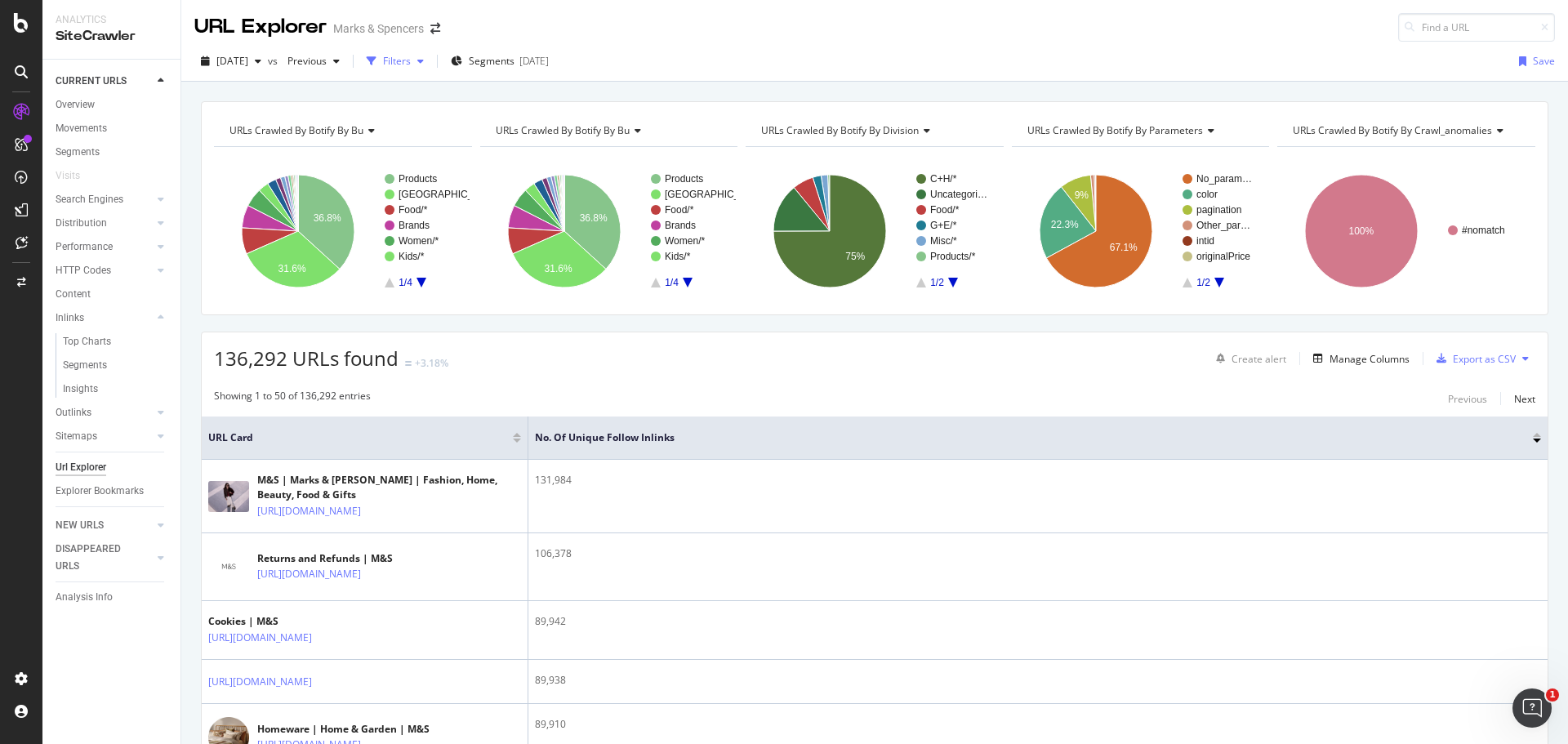
click at [410, 65] on div "Filters" at bounding box center [397, 60] width 28 height 14
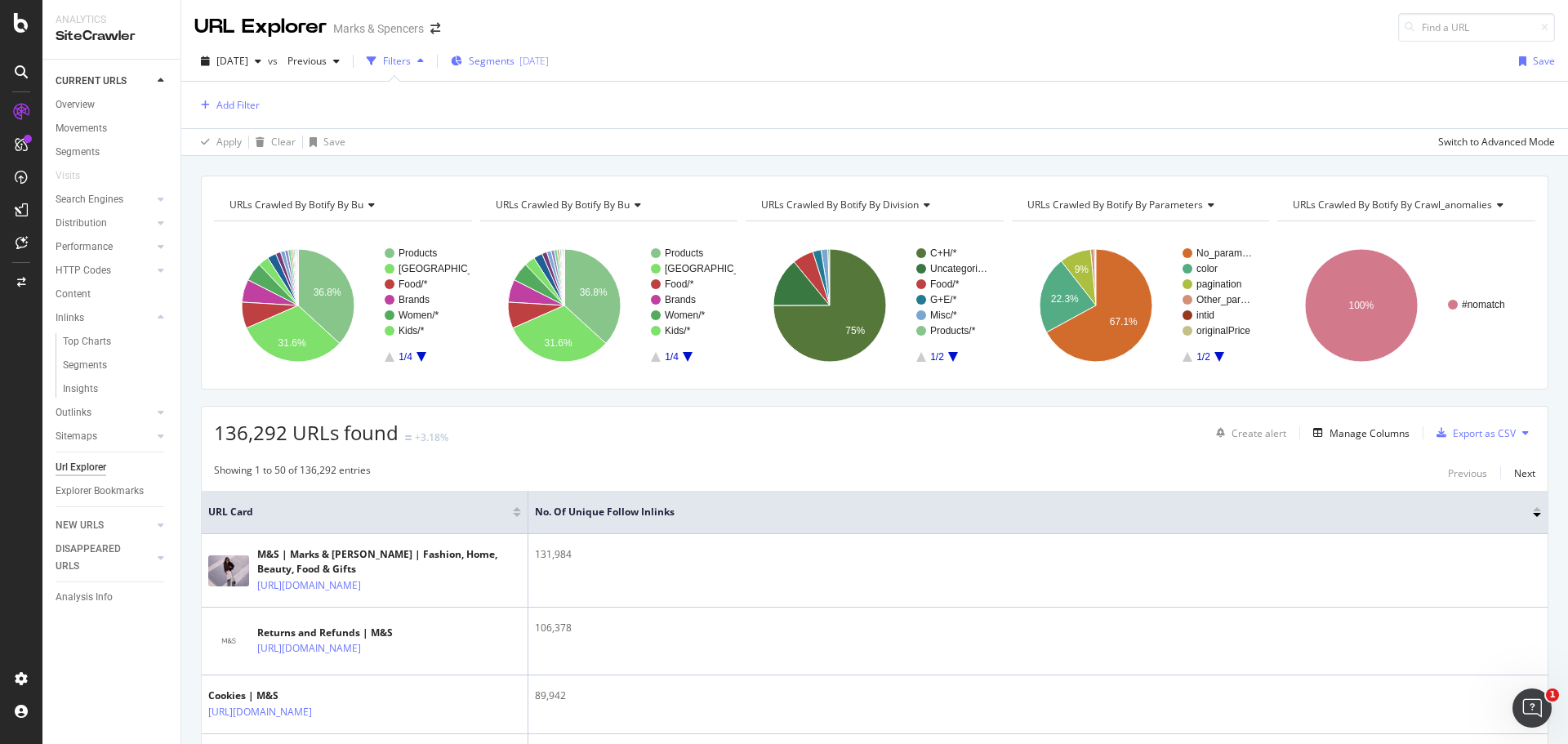
click at [515, 64] on span "Segments" at bounding box center [491, 60] width 46 height 14
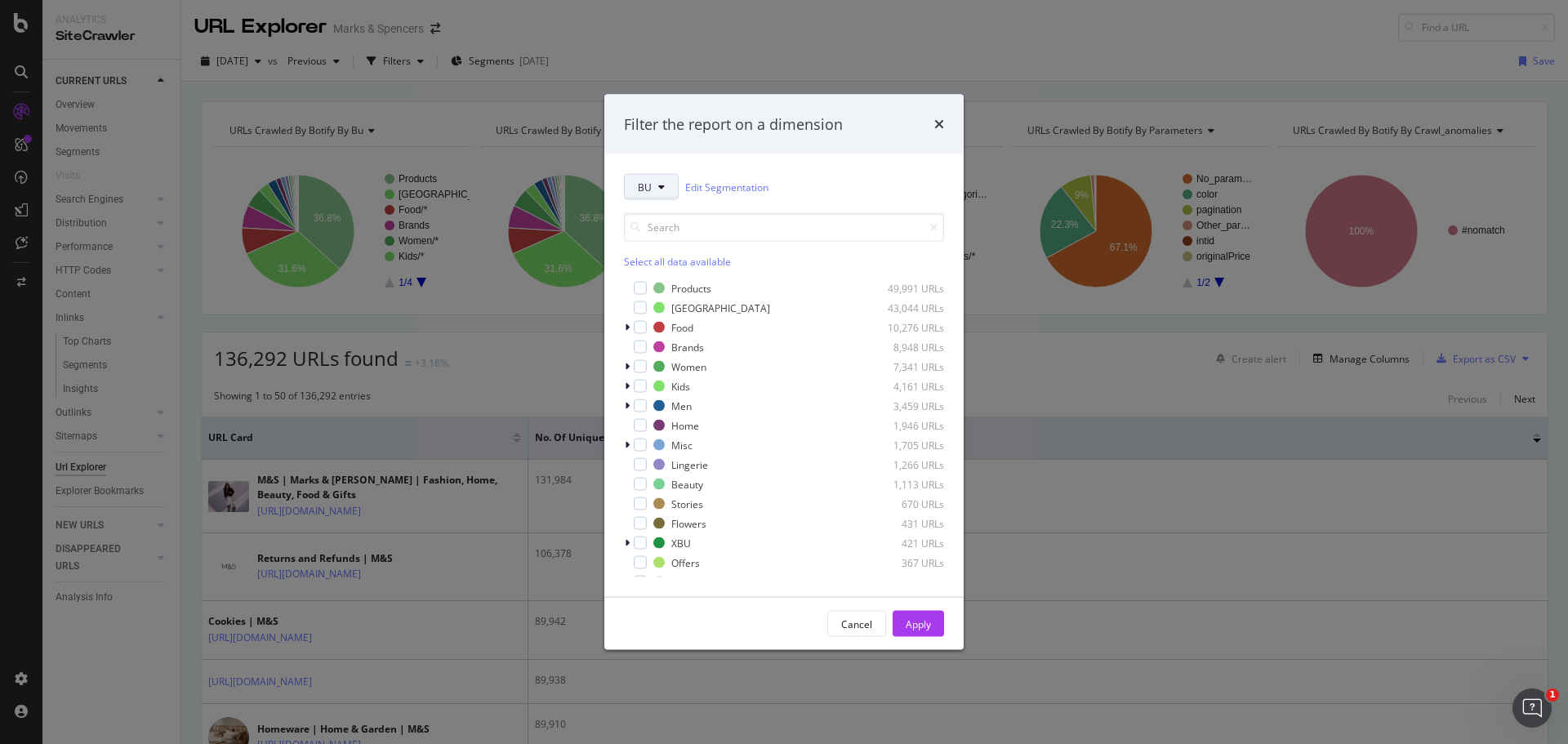
click at [660, 186] on icon "modal" at bounding box center [661, 187] width 7 height 10
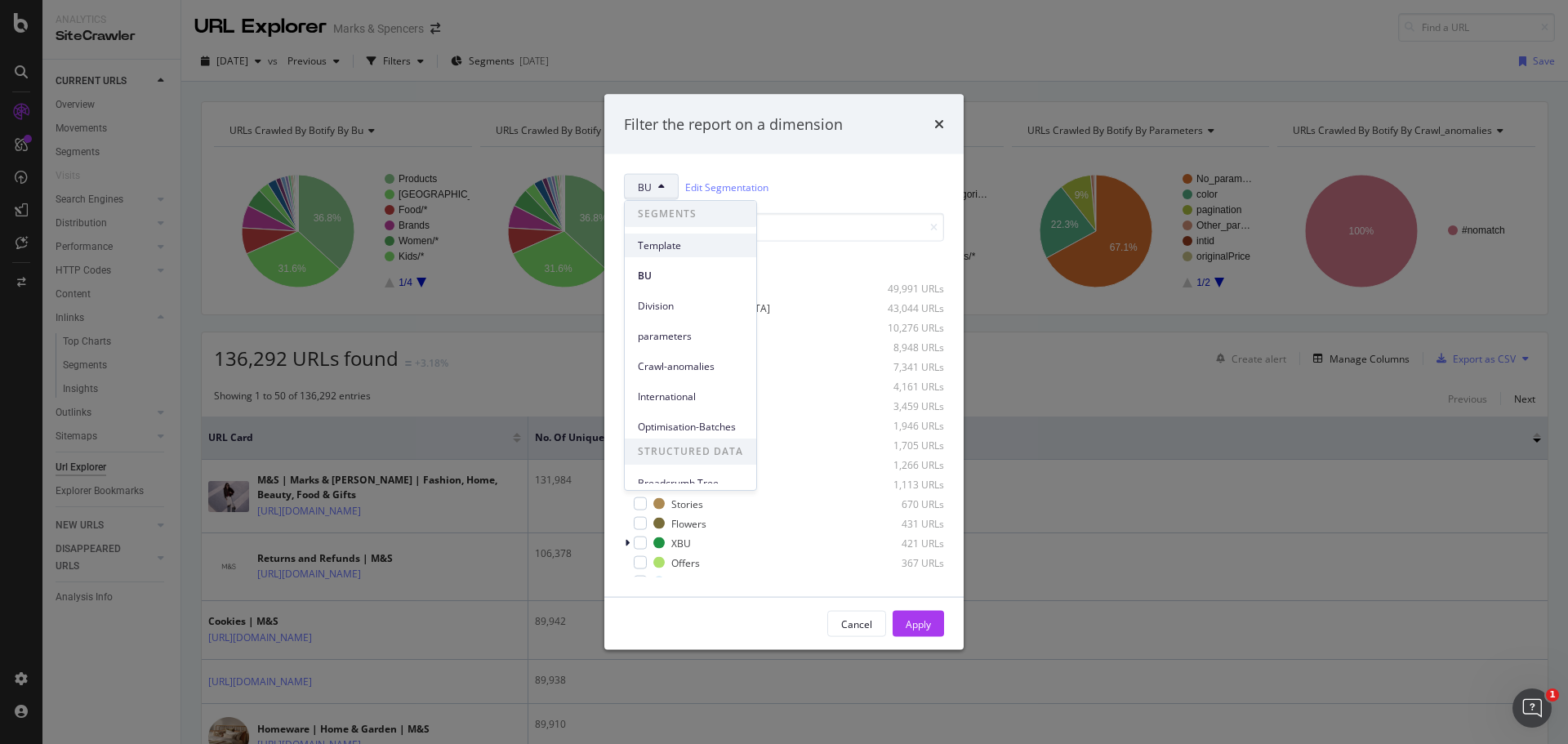
click at [673, 250] on span "Template" at bounding box center [690, 246] width 105 height 15
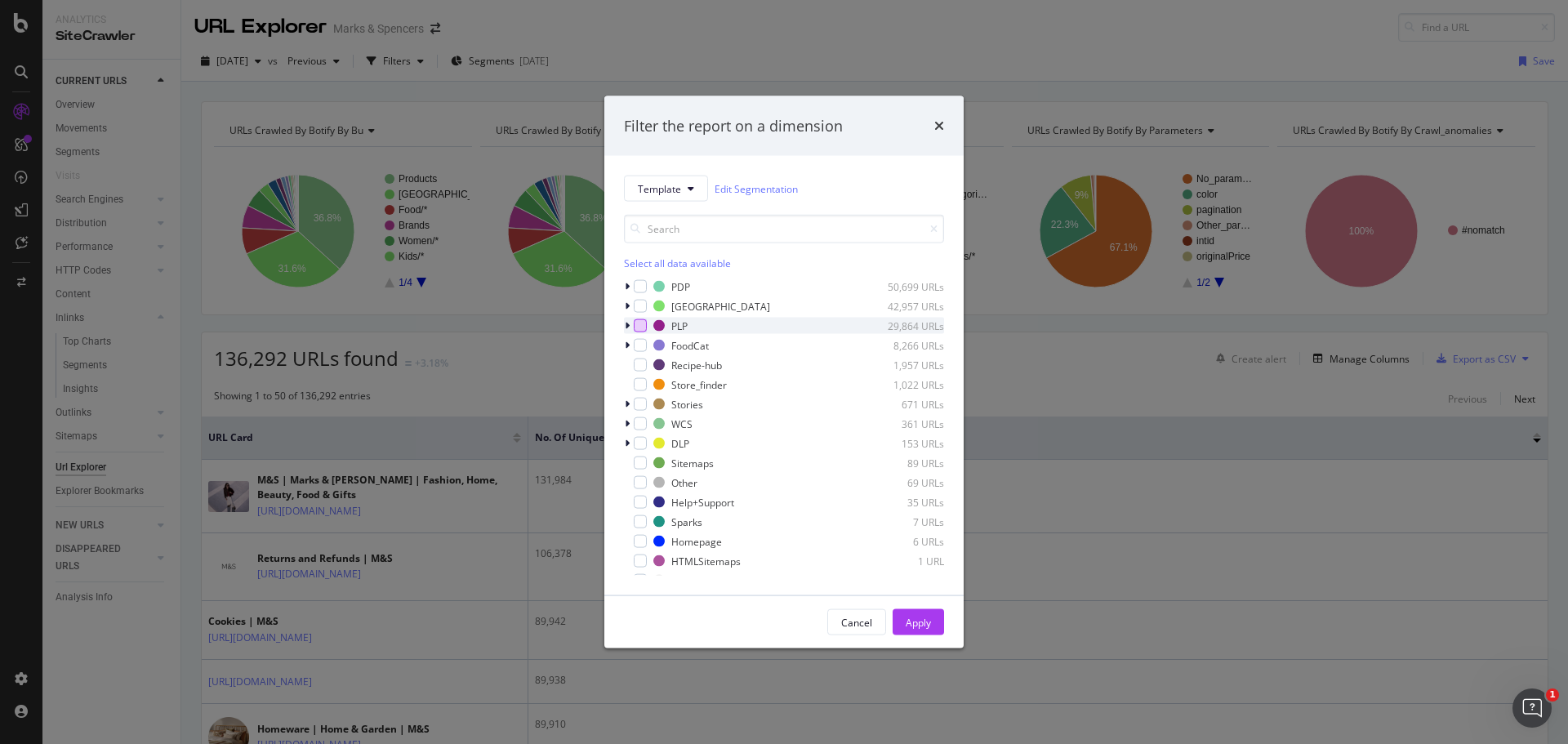
click at [637, 321] on div "modal" at bounding box center [640, 326] width 13 height 13
click at [919, 618] on div "Apply" at bounding box center [918, 621] width 25 height 14
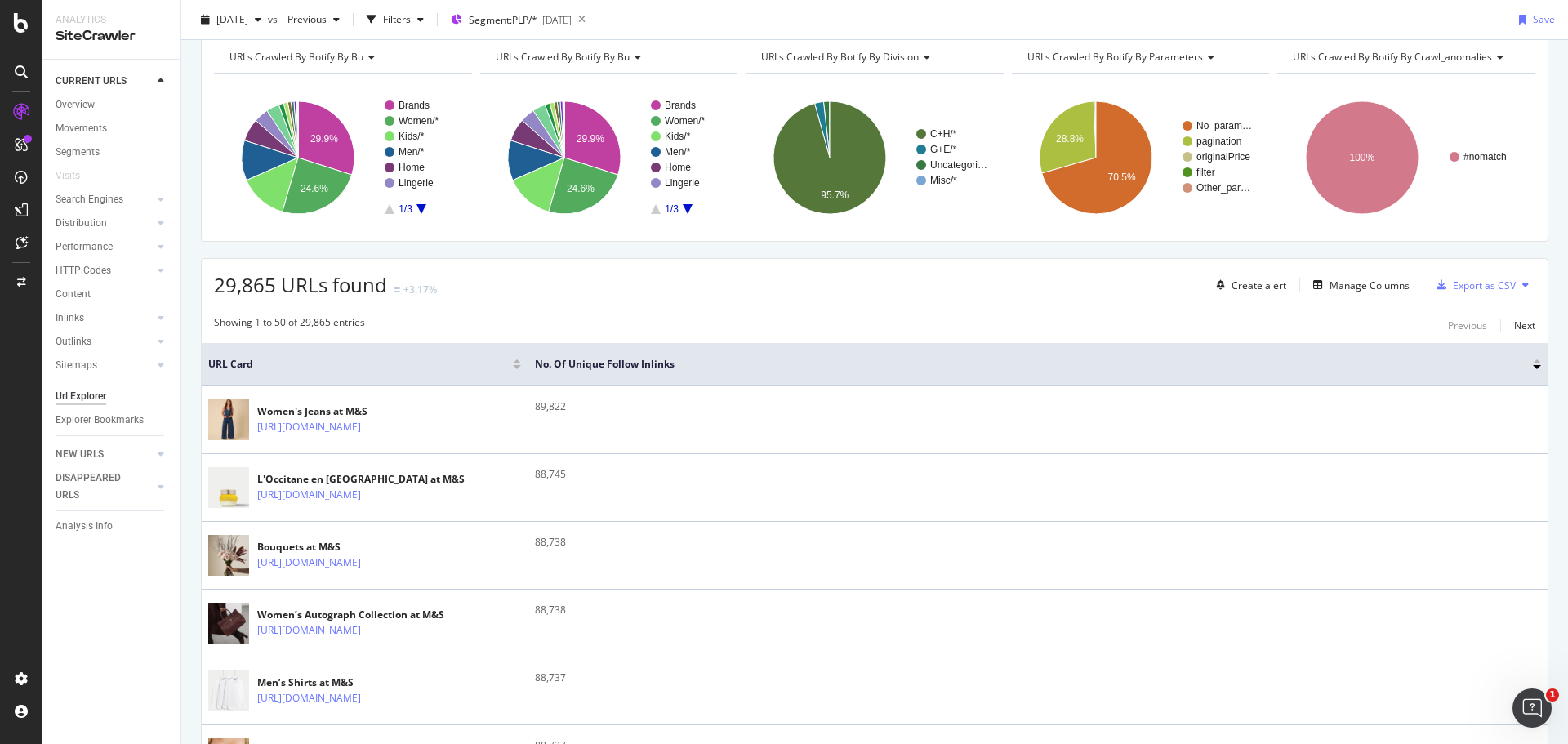
scroll to position [77, 0]
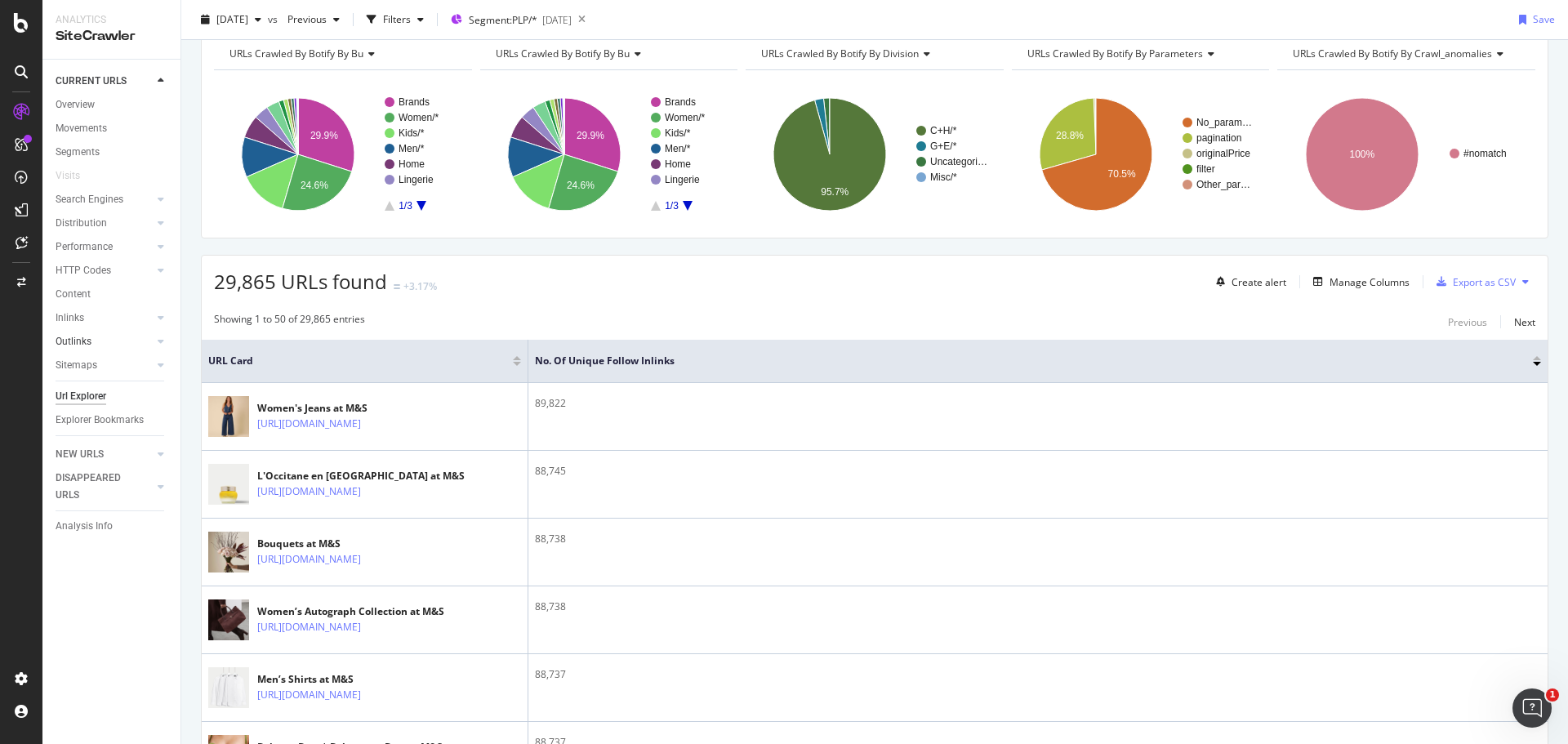
click at [93, 333] on link "Outlinks" at bounding box center [104, 341] width 97 height 17
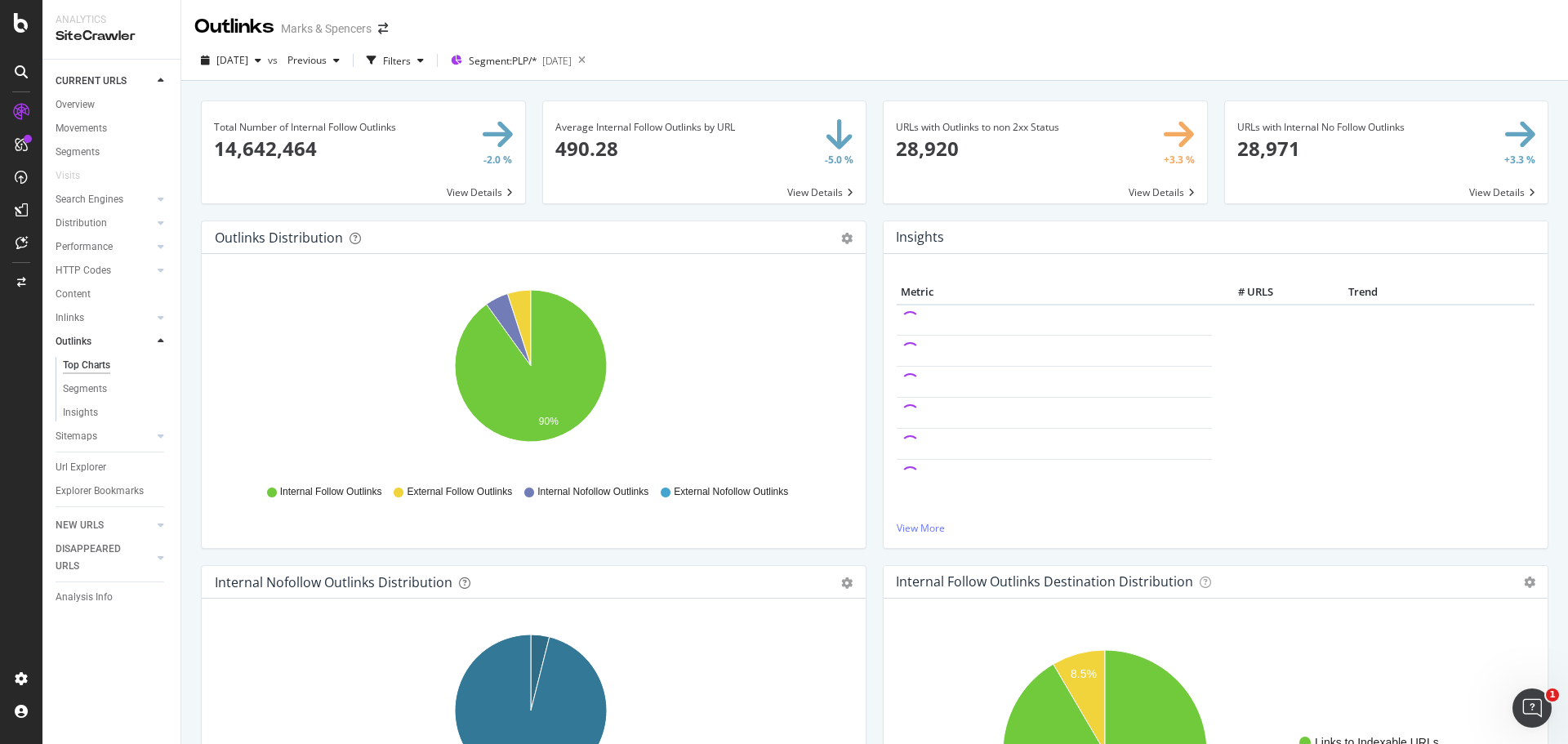
click at [320, 140] on span at bounding box center [364, 153] width 324 height 102
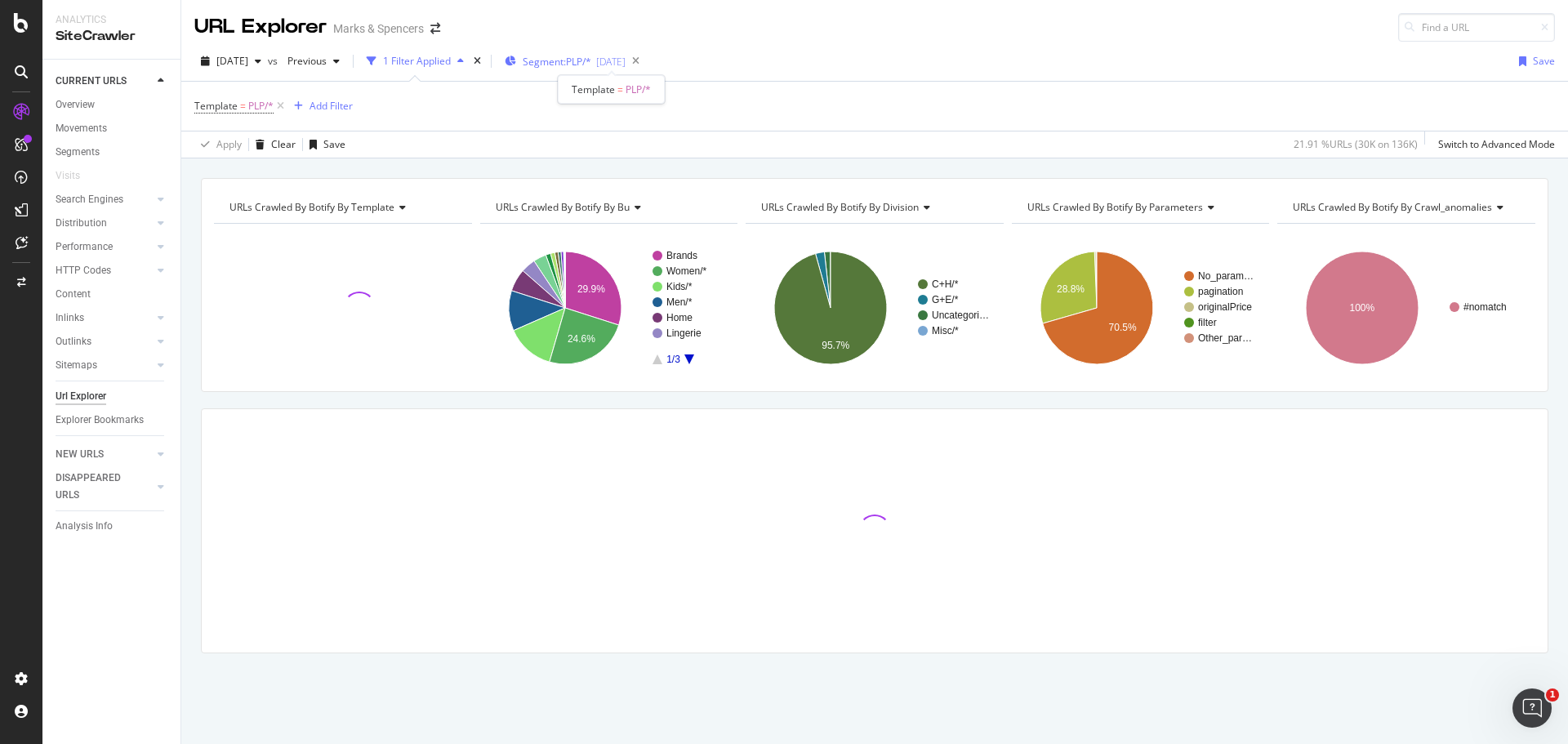
click at [591, 63] on span "Segment: PLP/*" at bounding box center [557, 61] width 69 height 14
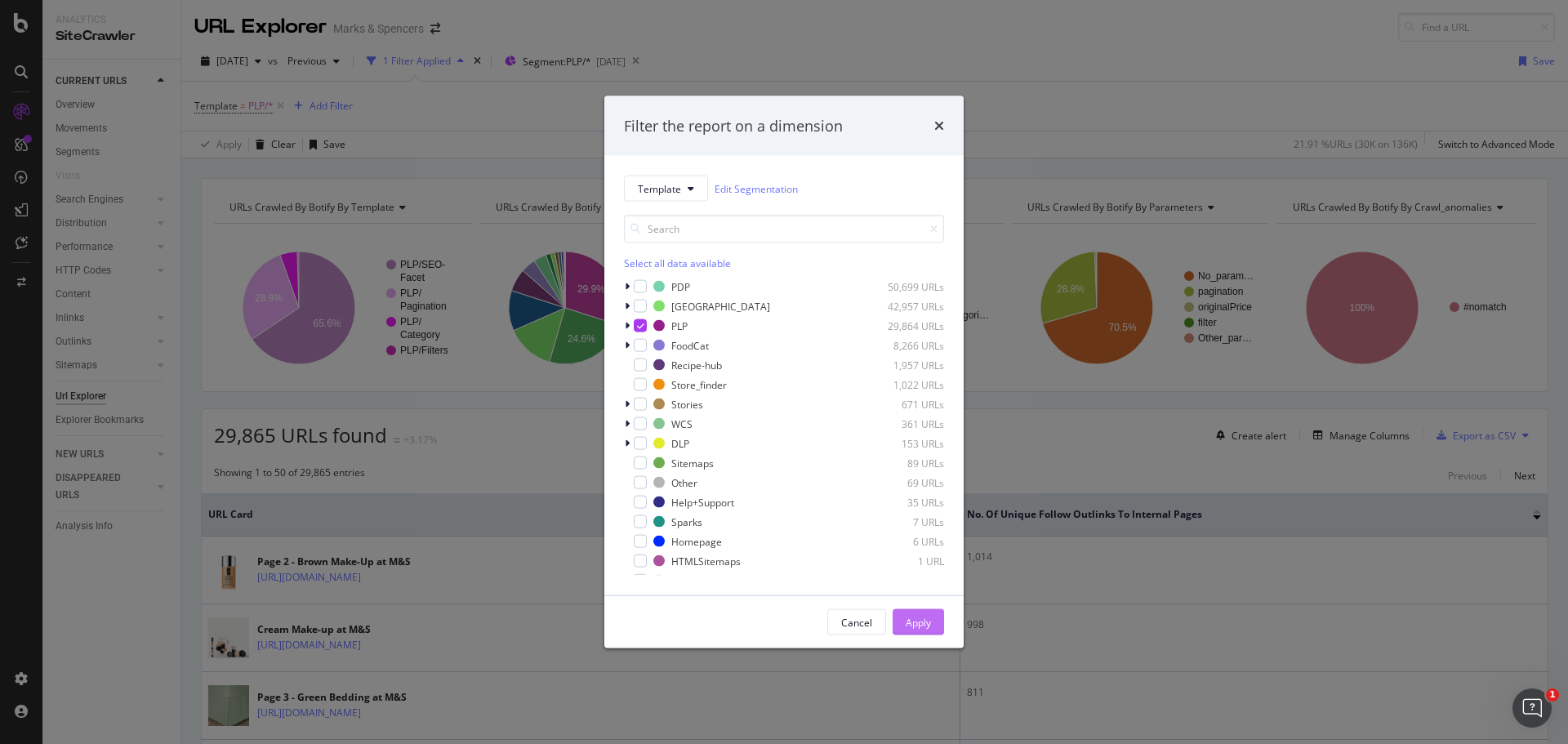
click at [920, 618] on div "Apply" at bounding box center [918, 621] width 25 height 14
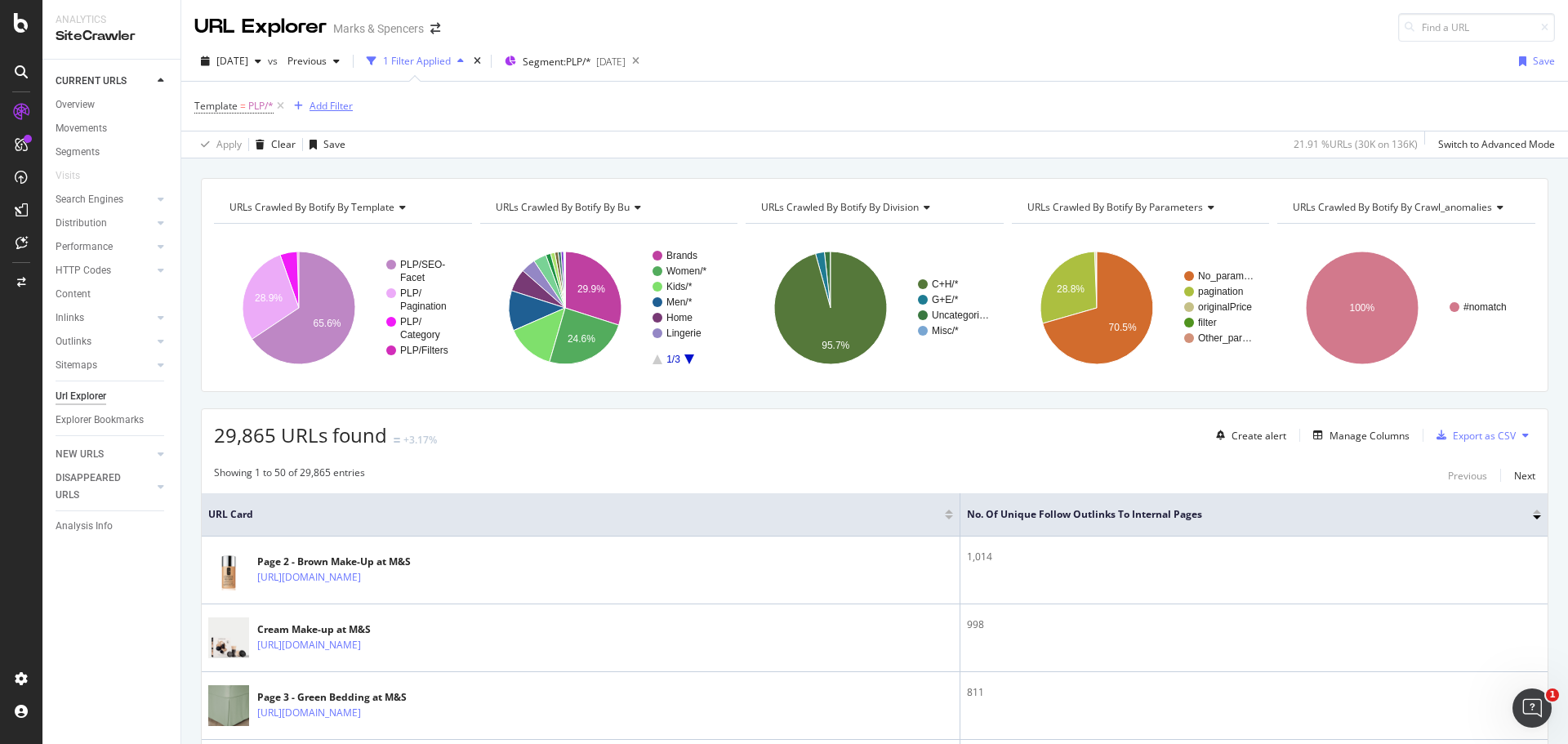
click at [318, 105] on div "Add Filter" at bounding box center [331, 105] width 44 height 14
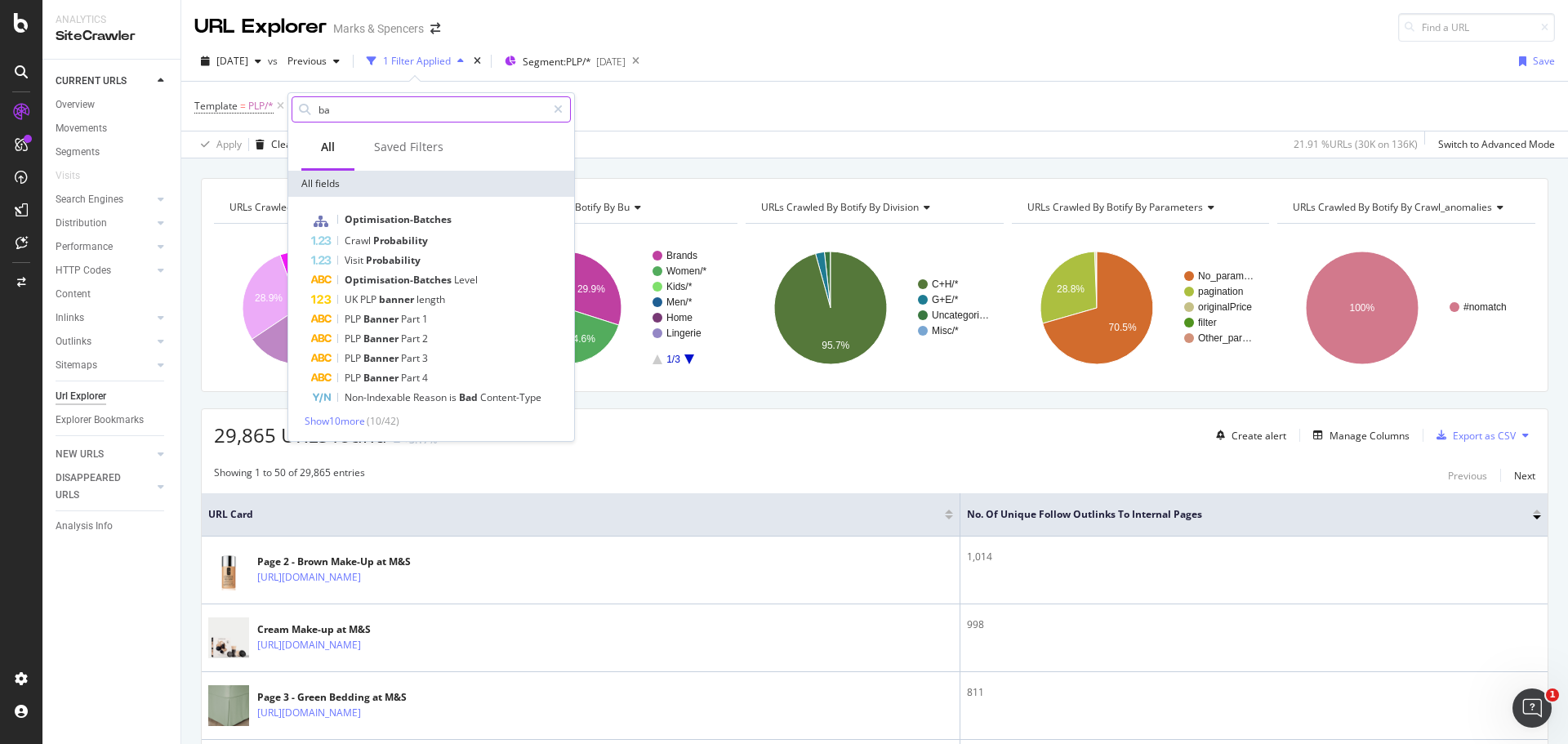
type input "b"
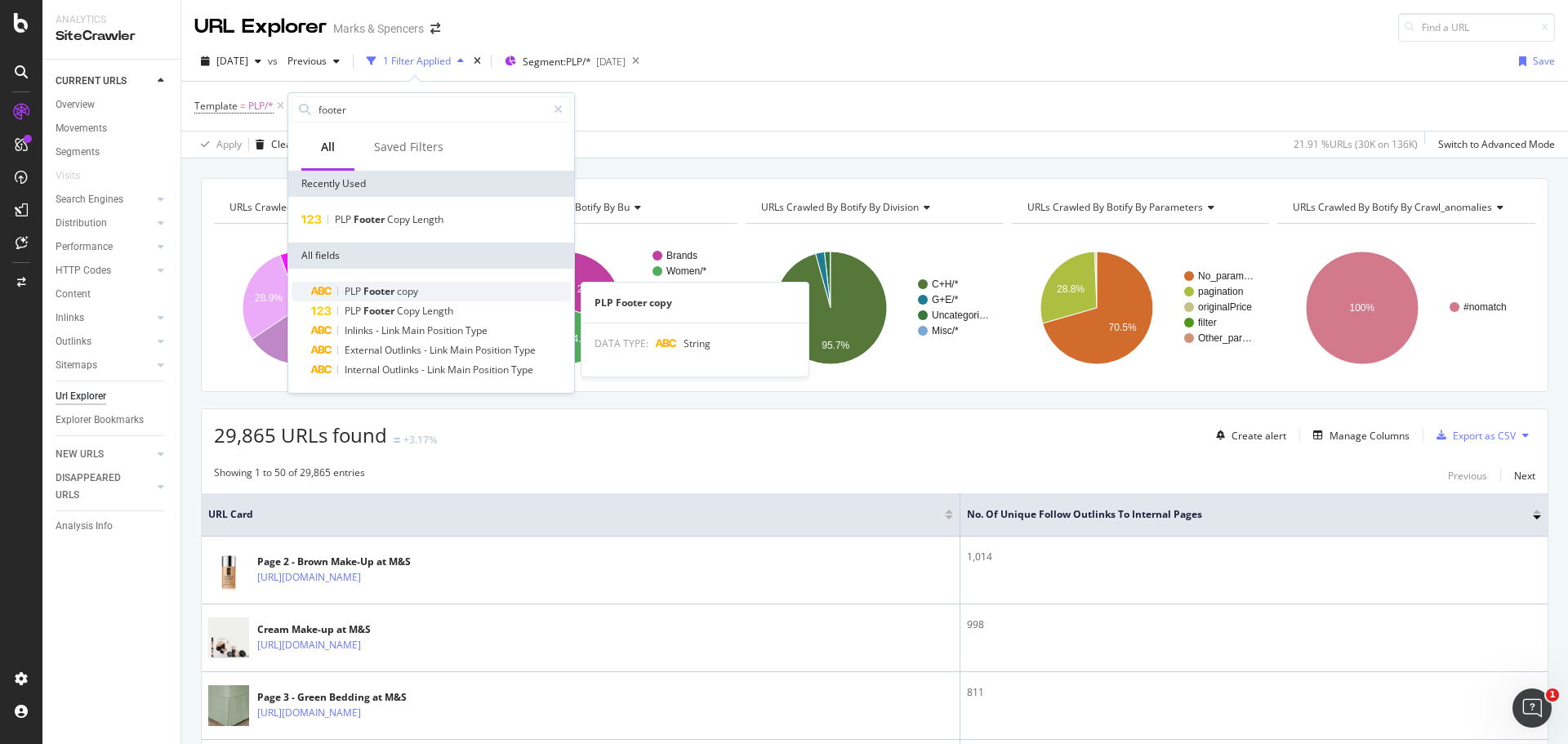
type input "footer"
click at [404, 291] on span "copy" at bounding box center [408, 290] width 21 height 14
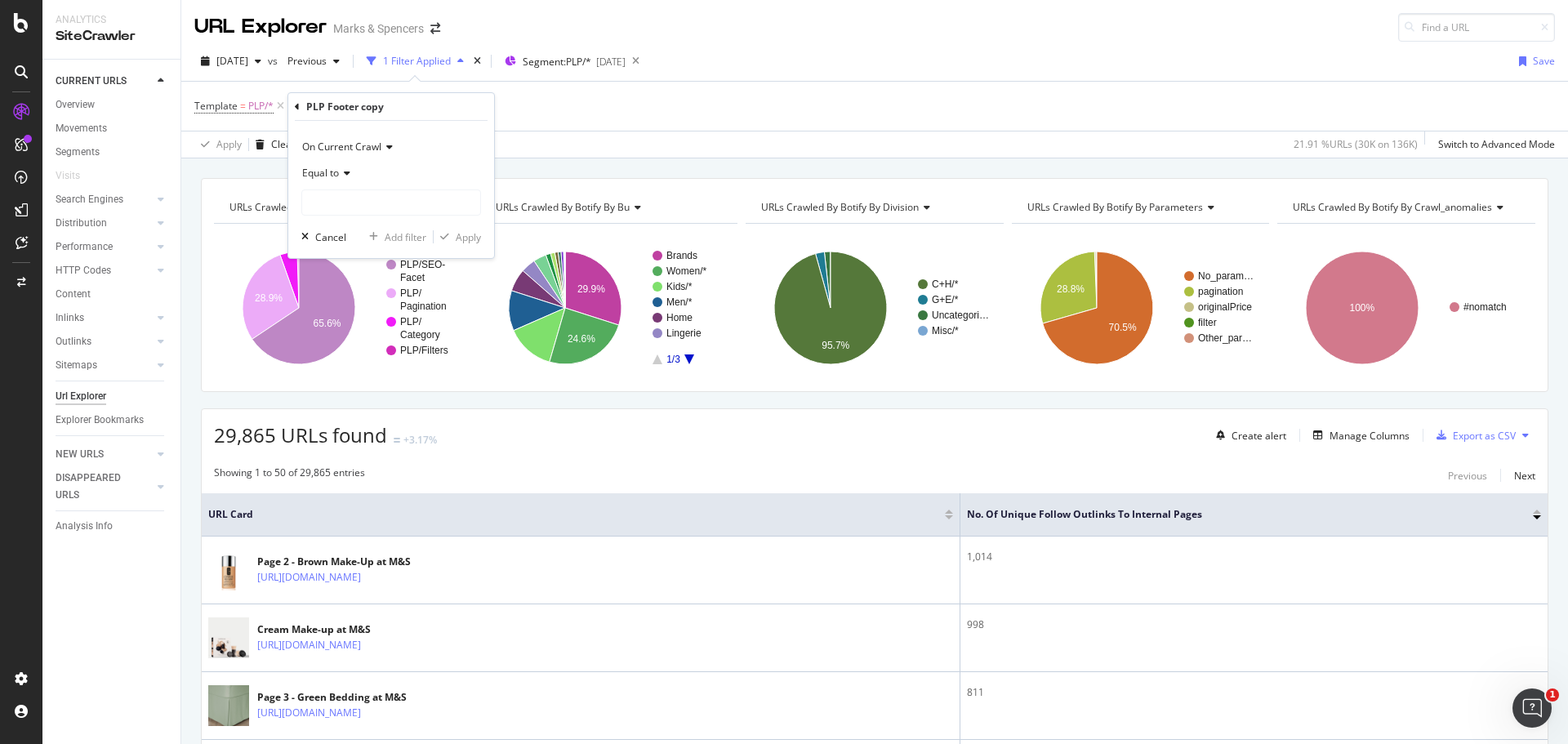
click at [337, 170] on span "Equal to" at bounding box center [320, 172] width 36 height 14
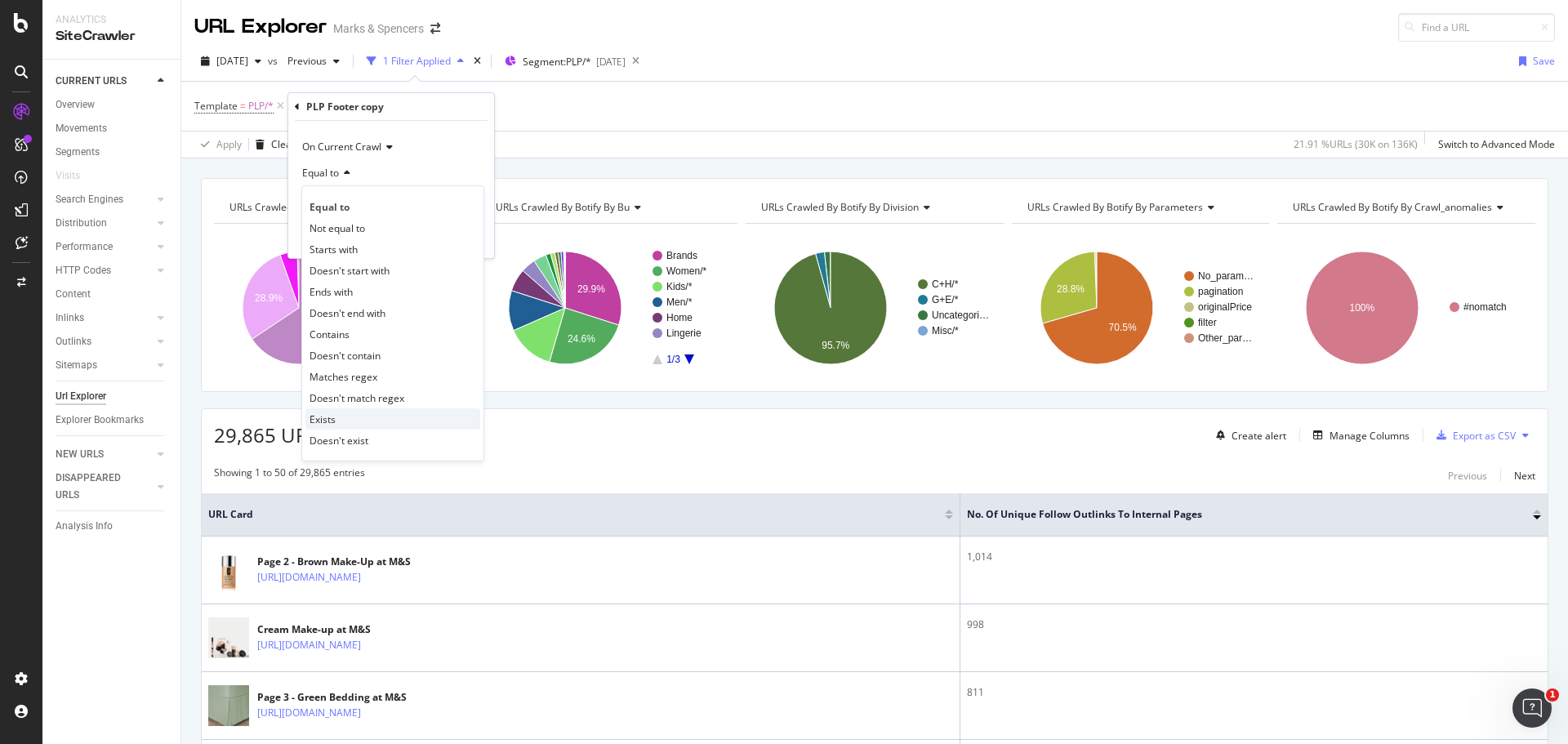
click at [378, 421] on div "Exists" at bounding box center [393, 418] width 175 height 21
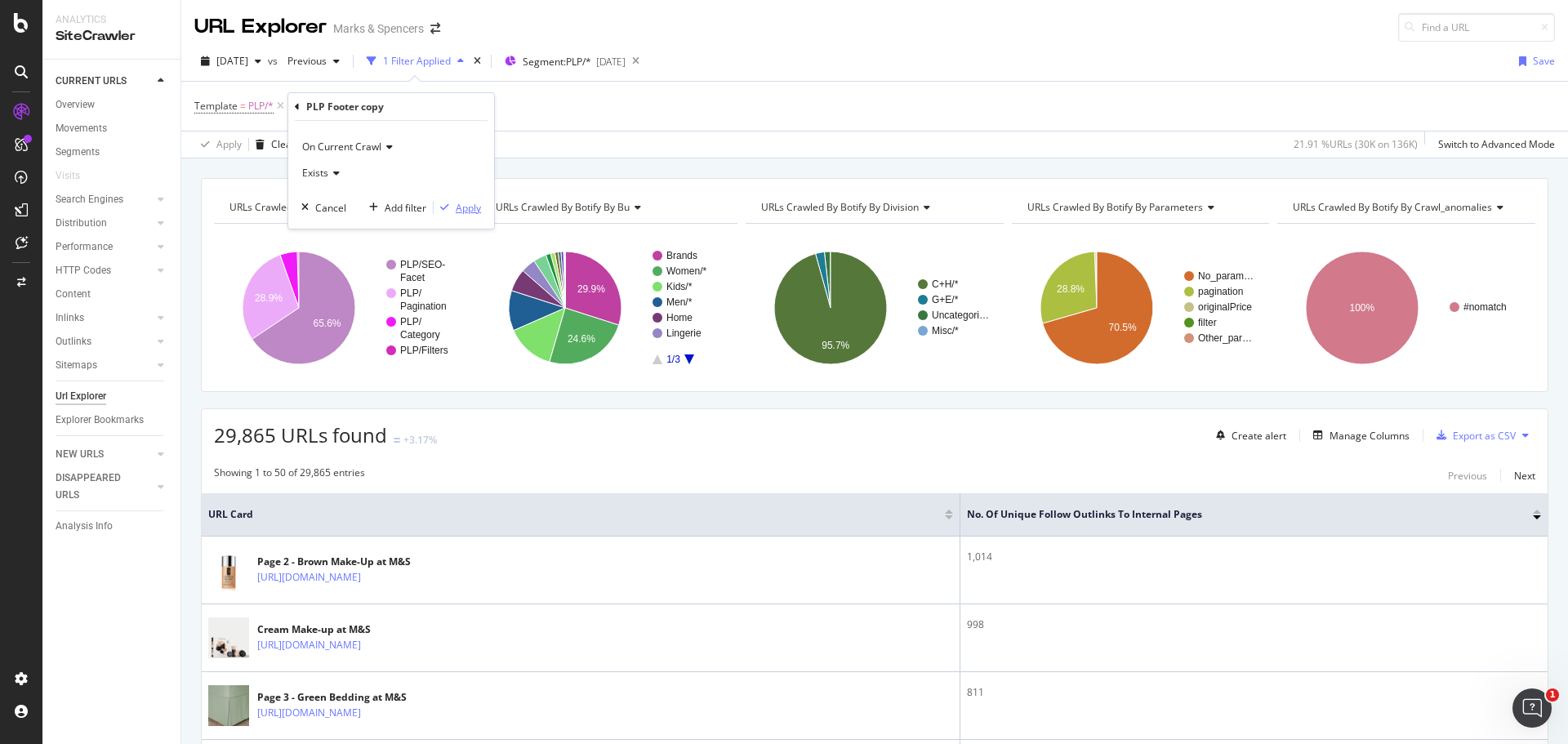
click at [451, 211] on div "button" at bounding box center [445, 207] width 22 height 10
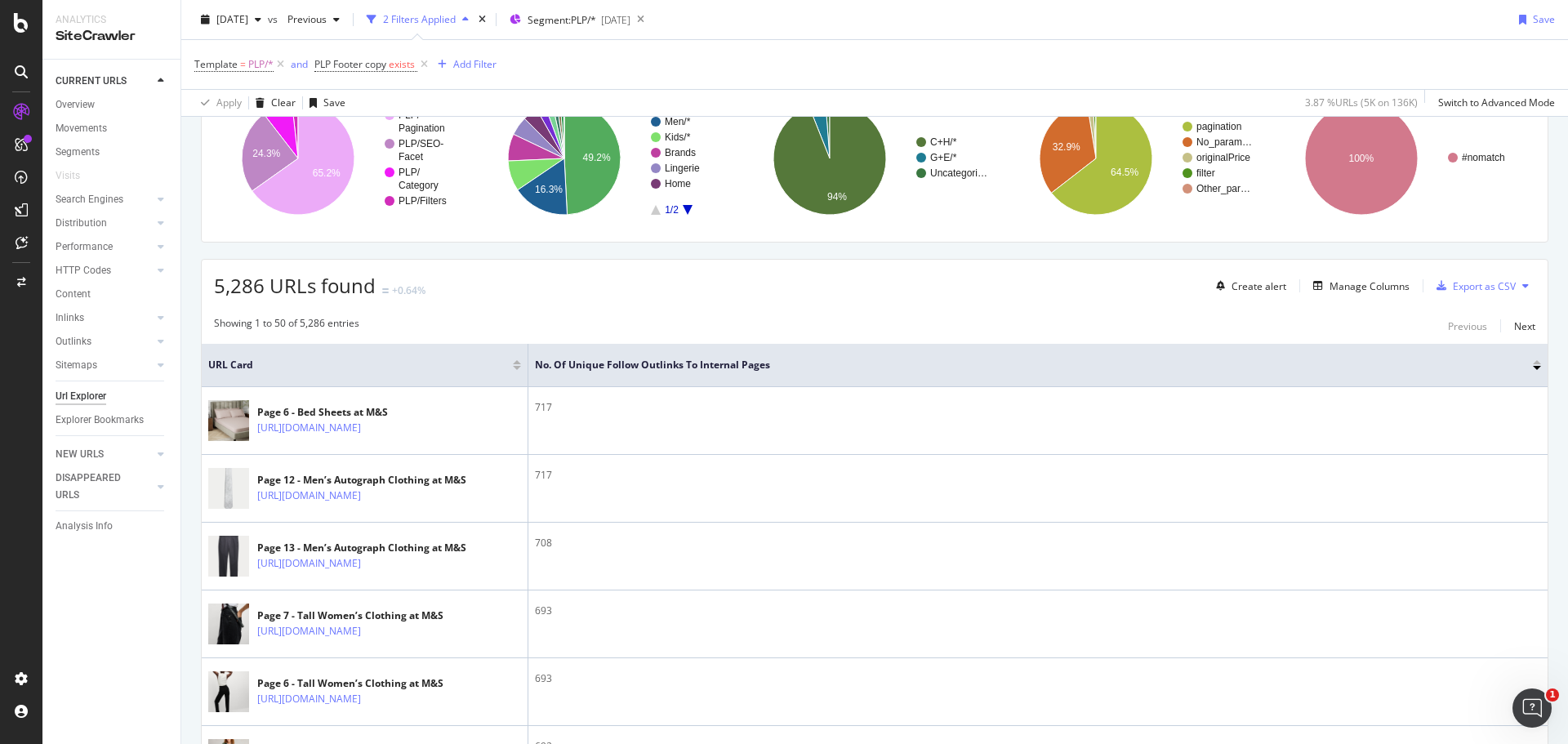
scroll to position [150, 0]
click at [1333, 283] on div "Manage Columns" at bounding box center [1370, 285] width 80 height 14
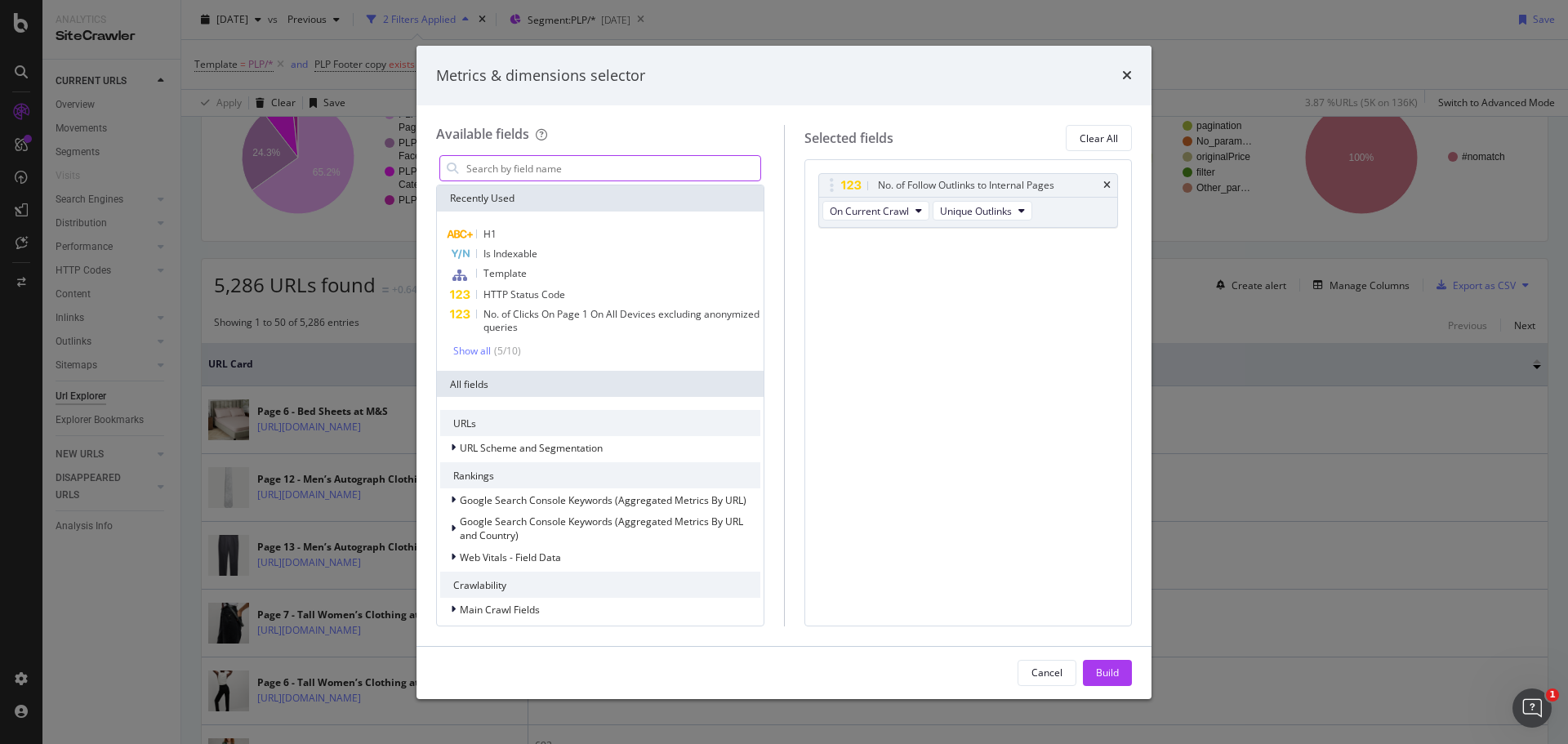
click at [584, 164] on input "modal" at bounding box center [612, 168] width 296 height 24
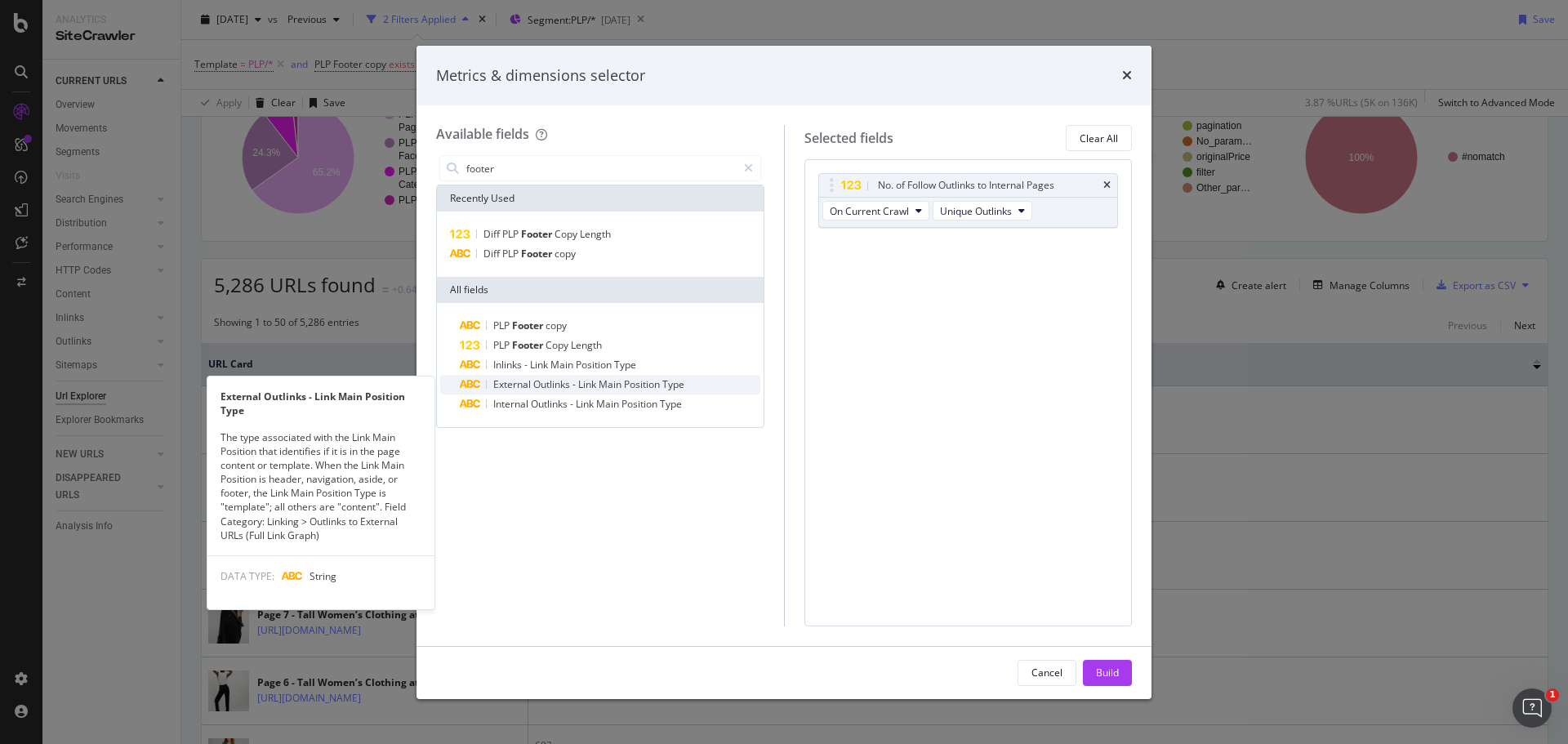
type input "footer"
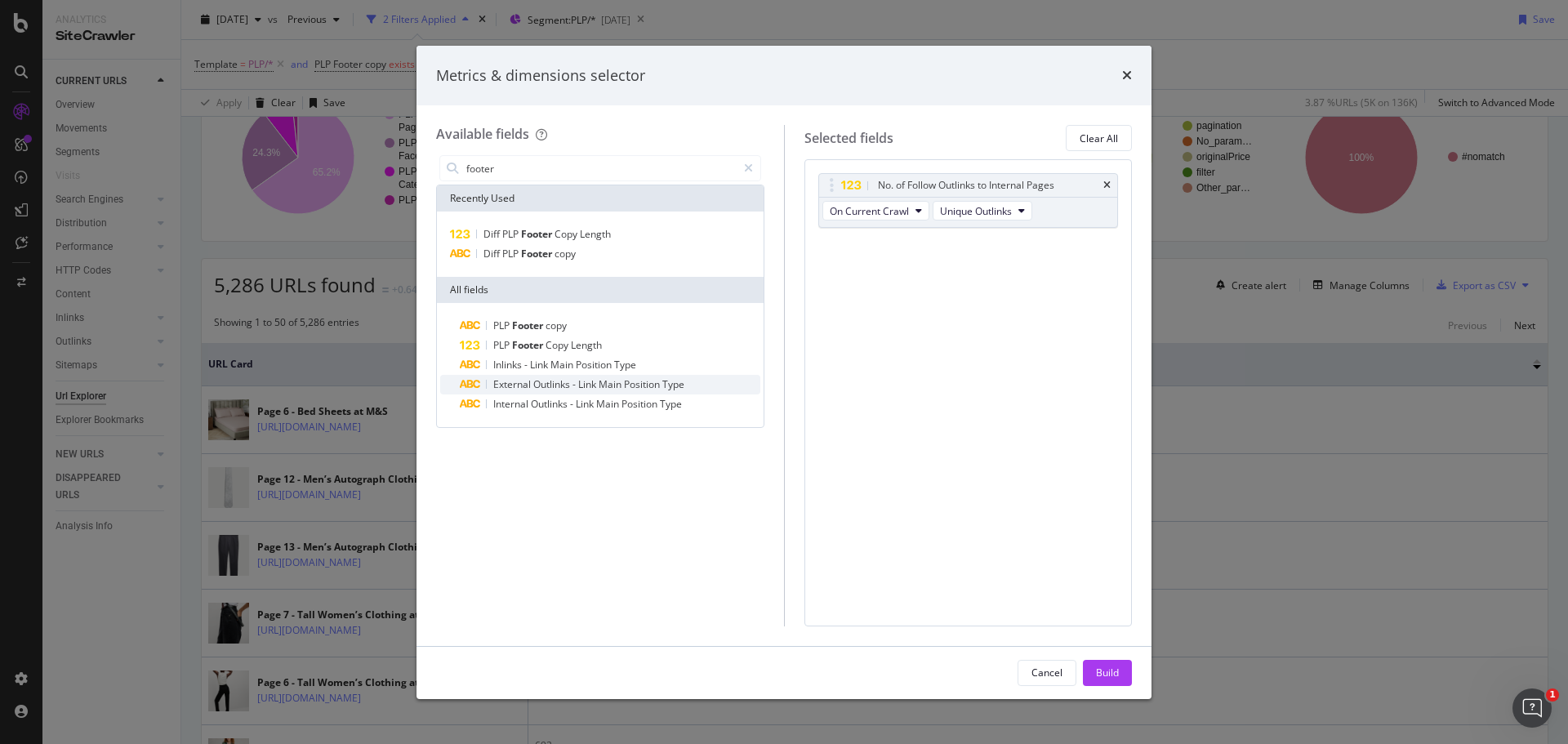
click at [575, 378] on span "-" at bounding box center [575, 384] width 6 height 14
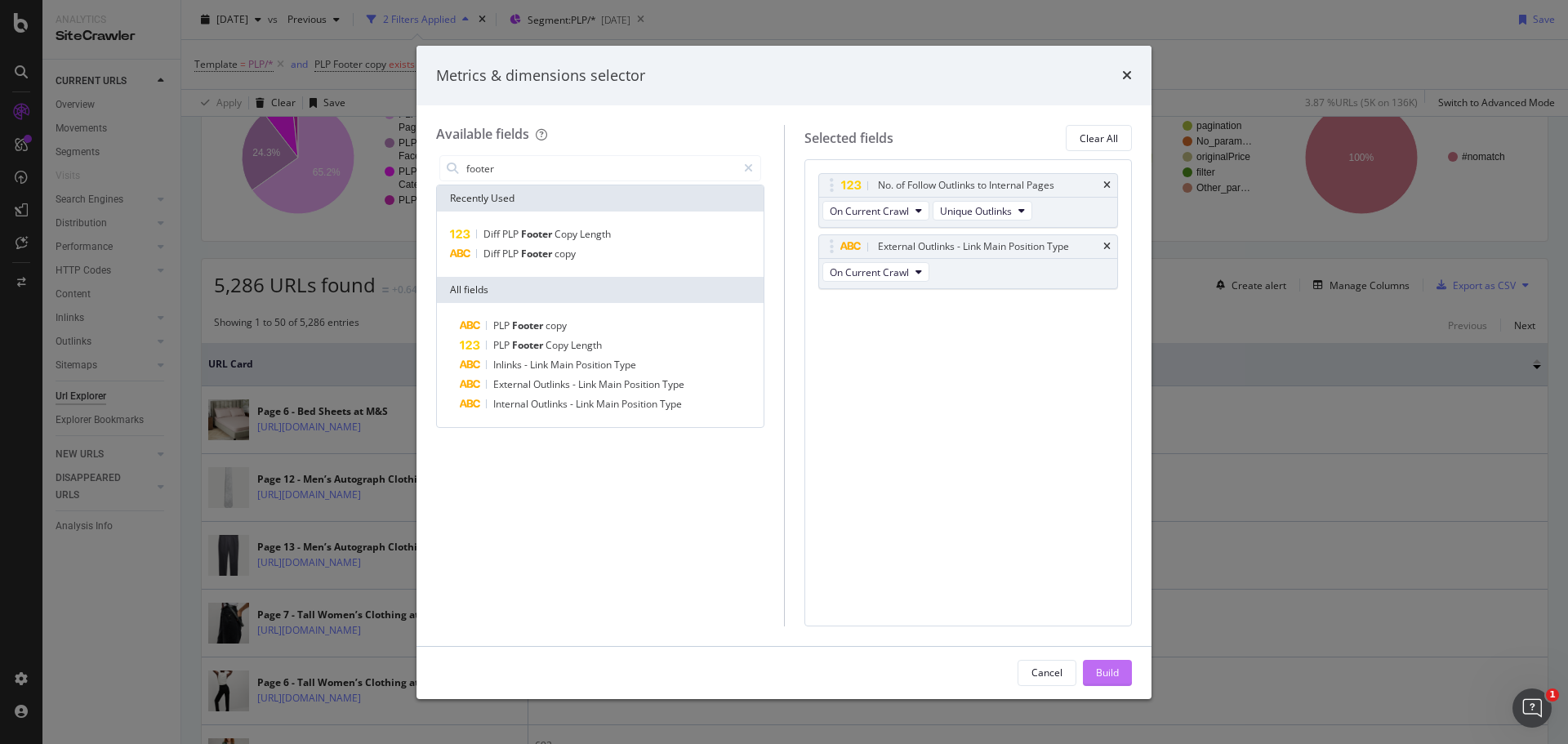
click at [1106, 664] on div "Build" at bounding box center [1107, 672] width 23 height 24
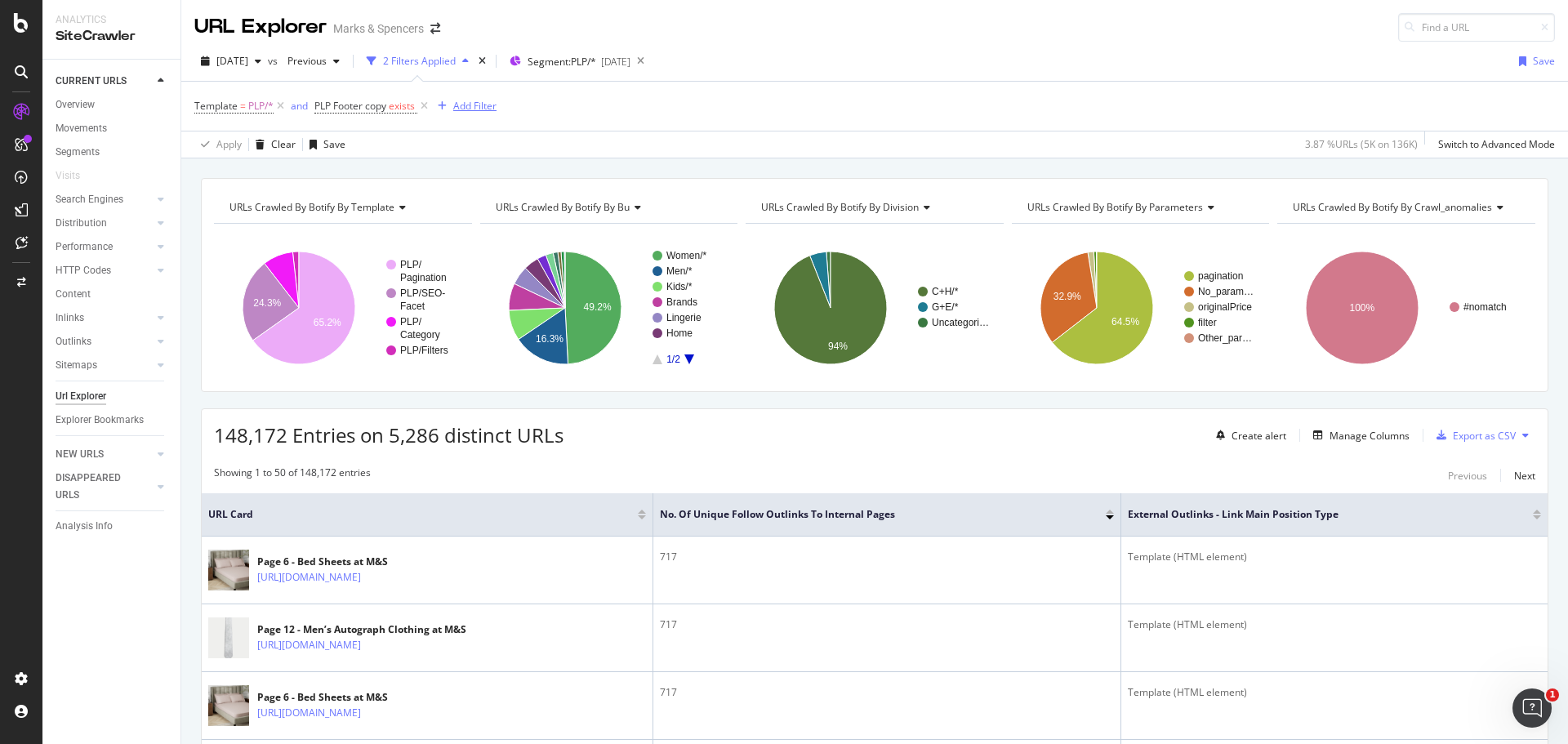
click at [476, 101] on div "Add Filter" at bounding box center [475, 105] width 44 height 14
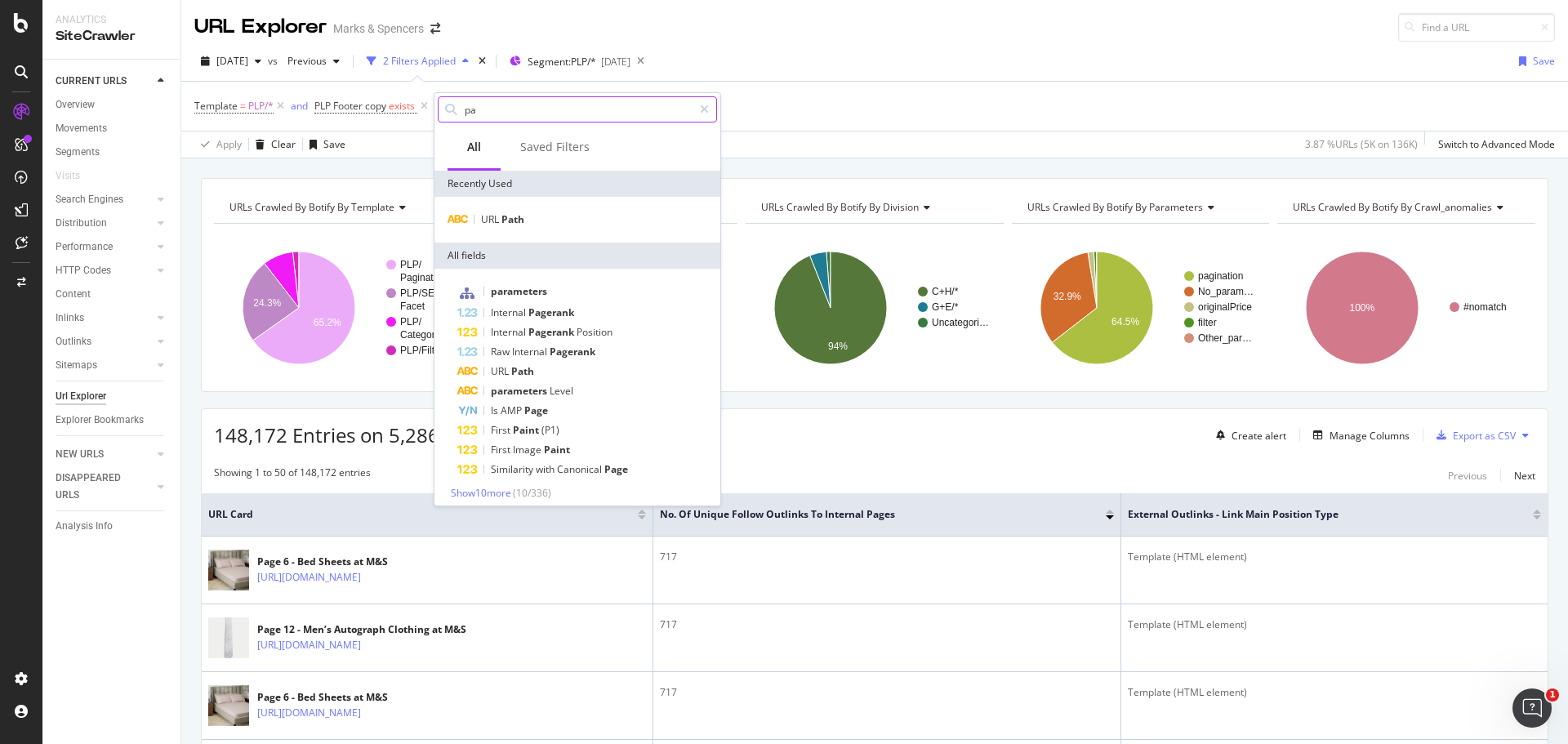
type input "p"
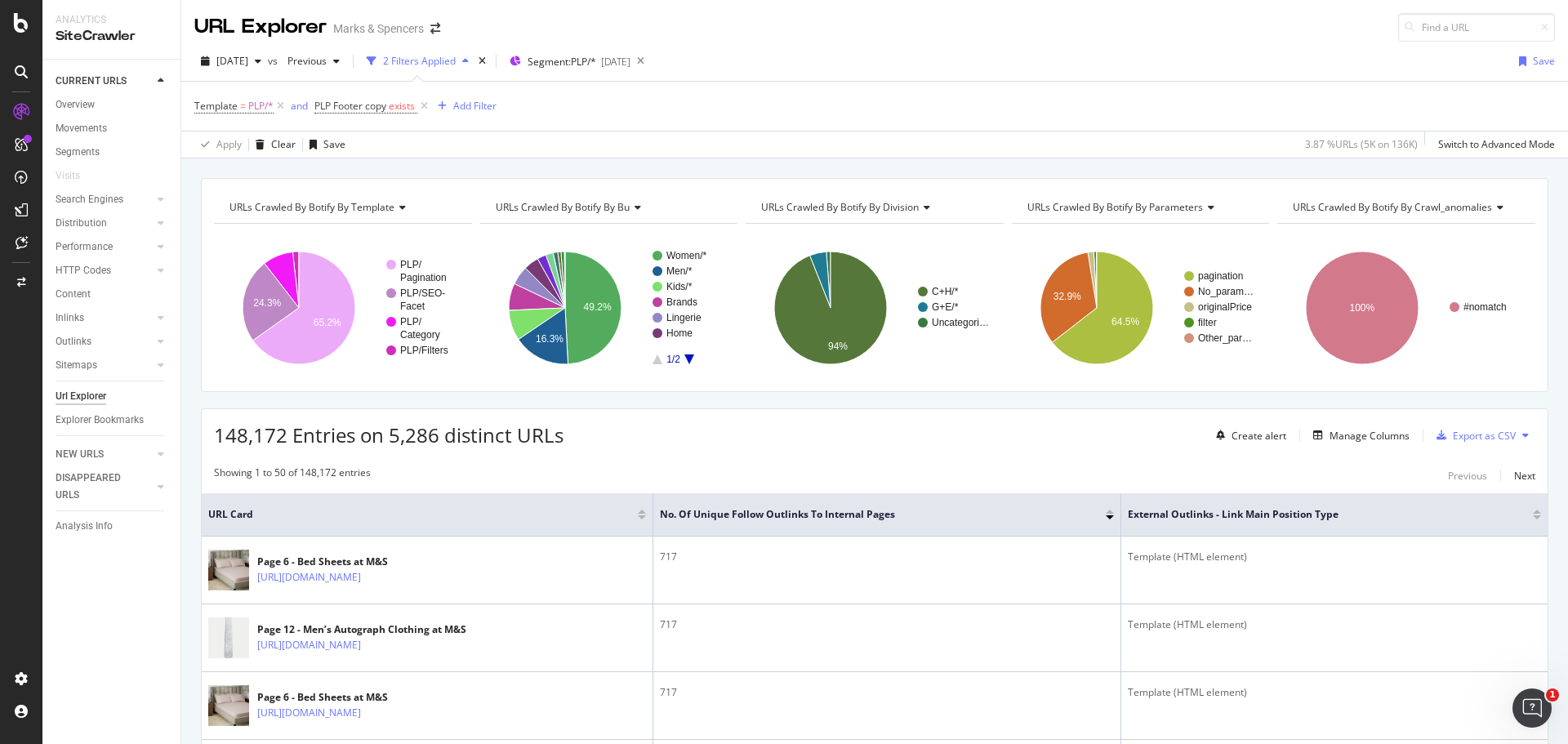
click at [778, 89] on div "Template = PLP/* and PLP Footer copy exists Add Filter" at bounding box center [875, 106] width 1360 height 49
